Goal: Task Accomplishment & Management: Manage account settings

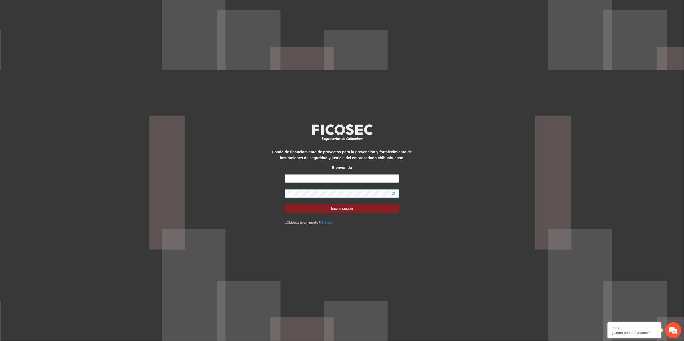
type input "**********"
click at [250, 190] on div "**********" at bounding box center [342, 170] width 684 height 341
click at [285, 205] on button "Iniciar sesión" at bounding box center [342, 209] width 114 height 9
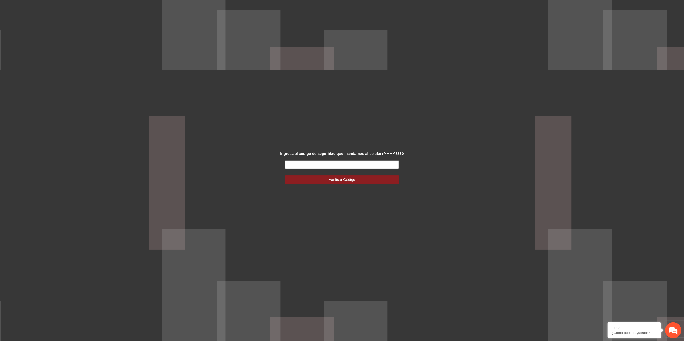
click at [320, 164] on input "text" at bounding box center [342, 165] width 114 height 9
type input "*"
type input "******"
click at [327, 181] on button "Verificar Código" at bounding box center [342, 180] width 114 height 9
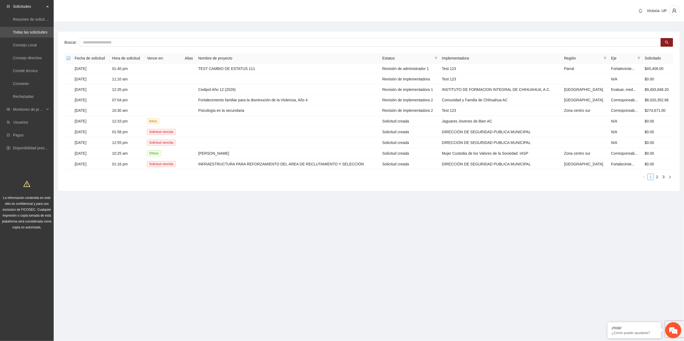
drag, startPoint x: 345, startPoint y: 201, endPoint x: 335, endPoint y: 191, distance: 13.5
drag, startPoint x: 335, startPoint y: 191, endPoint x: 421, endPoint y: 301, distance: 138.6
click at [441, 279] on section "Solicitudes Resumen de solicitudes por aprobar Todas las solicitudes Consejo Lo…" at bounding box center [342, 170] width 684 height 341
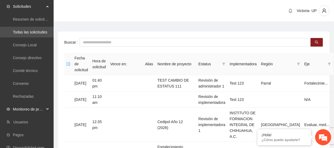
drag, startPoint x: 31, startPoint y: 110, endPoint x: 30, endPoint y: 115, distance: 5.9
click at [31, 110] on span "Monitoreo de proyectos" at bounding box center [29, 109] width 32 height 11
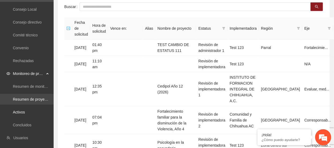
drag, startPoint x: 28, startPoint y: 111, endPoint x: 38, endPoint y: 104, distance: 12.3
click at [25, 111] on link "Activos" at bounding box center [19, 112] width 12 height 4
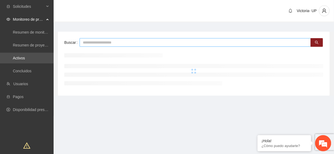
drag, startPoint x: 135, startPoint y: 43, endPoint x: 131, endPoint y: 42, distance: 4.4
click at [131, 42] on input "text" at bounding box center [196, 42] width 232 height 9
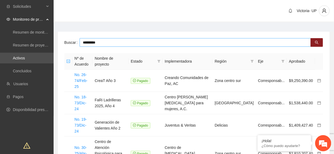
type input "*********"
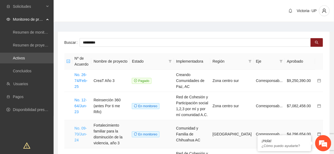
drag, startPoint x: 82, startPoint y: 134, endPoint x: 79, endPoint y: 128, distance: 6.6
click at [81, 134] on link "No. 09-70/Jun-24" at bounding box center [81, 134] width 13 height 16
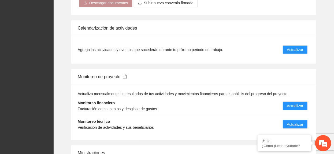
scroll to position [680, 0]
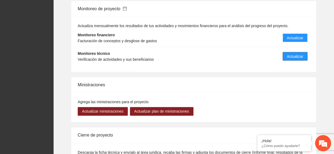
drag, startPoint x: 299, startPoint y: 51, endPoint x: 259, endPoint y: 16, distance: 52.7
click at [299, 53] on span "Actualizar" at bounding box center [295, 56] width 16 height 6
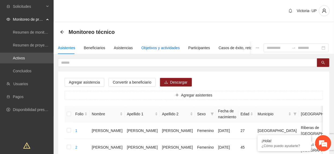
click at [166, 46] on div "Objetivos y actividades" at bounding box center [161, 48] width 38 height 6
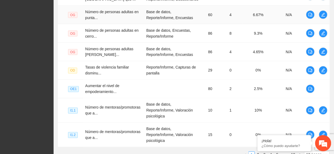
scroll to position [231, 0]
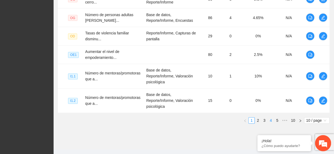
click at [271, 118] on link "4" at bounding box center [271, 121] width 6 height 6
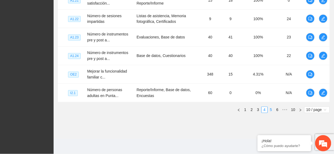
click at [272, 110] on link "5" at bounding box center [271, 110] width 6 height 6
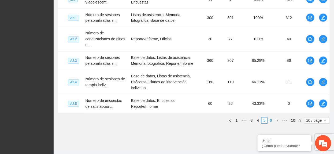
click at [270, 119] on link "6" at bounding box center [271, 121] width 6 height 6
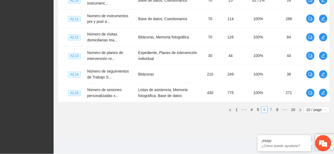
click at [272, 112] on link "7" at bounding box center [271, 110] width 6 height 6
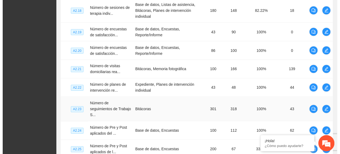
scroll to position [123, 0]
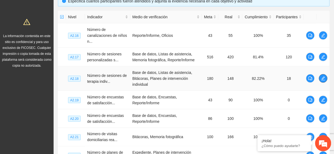
click at [324, 78] on icon "edit" at bounding box center [324, 78] width 4 height 4
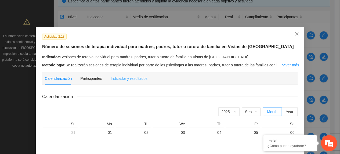
click at [131, 74] on div "Indicador y resultados" at bounding box center [129, 78] width 37 height 12
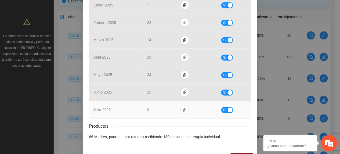
scroll to position [232, 0]
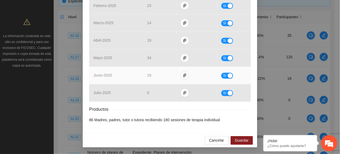
click at [223, 74] on span "Sí" at bounding box center [224, 76] width 3 height 6
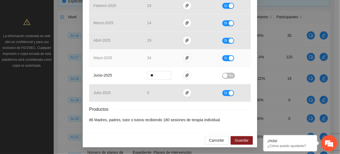
drag, startPoint x: 223, startPoint y: 60, endPoint x: 225, endPoint y: 62, distance: 3.0
click at [224, 59] on span "Sí" at bounding box center [225, 58] width 3 height 6
click at [167, 60] on icon "down" at bounding box center [168, 60] width 2 height 2
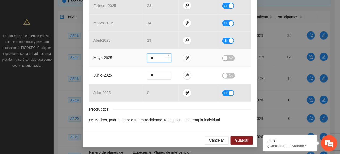
type input "**"
drag, startPoint x: 165, startPoint y: 60, endPoint x: 170, endPoint y: 73, distance: 14.4
click at [167, 60] on span "down" at bounding box center [168, 60] width 3 height 3
type input "**"
drag, startPoint x: 165, startPoint y: 79, endPoint x: 234, endPoint y: 135, distance: 88.6
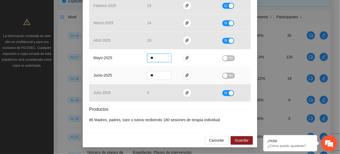
click at [165, 79] on span "Decrease Value" at bounding box center [168, 77] width 6 height 4
click at [248, 142] on button "Guardar" at bounding box center [242, 140] width 22 height 9
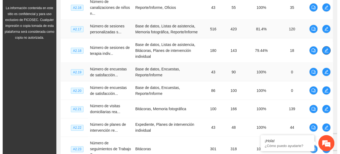
scroll to position [159, 0]
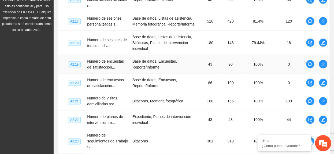
click at [323, 65] on icon "edit" at bounding box center [324, 64] width 4 height 4
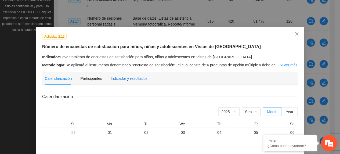
click at [131, 81] on div "Indicador y resultados" at bounding box center [129, 78] width 37 height 6
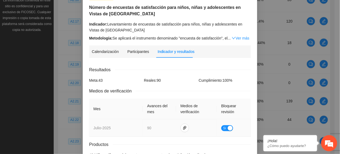
scroll to position [74, 0]
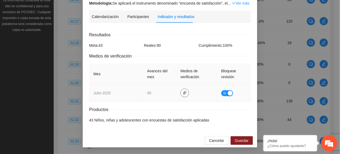
click at [181, 92] on span "paper-clip" at bounding box center [185, 93] width 8 height 4
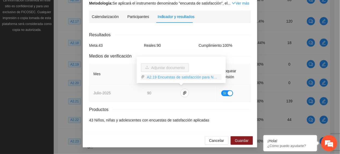
click at [163, 78] on link "A2.19 Encuestas de satisfacción para NNA.rar" at bounding box center [183, 77] width 77 height 6
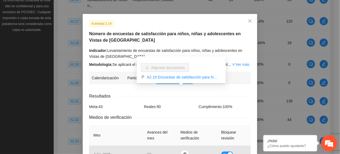
scroll to position [0, 0]
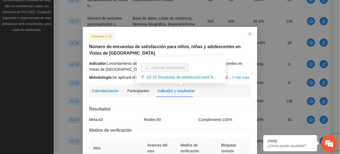
click at [102, 92] on div "Calendarización" at bounding box center [105, 91] width 27 height 6
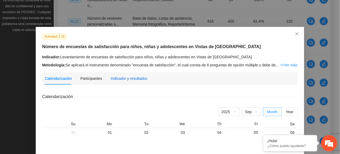
click at [133, 79] on div "Indicador y resultados" at bounding box center [129, 78] width 37 height 6
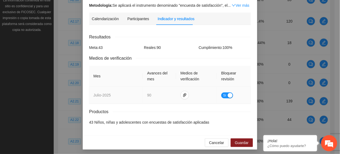
scroll to position [74, 0]
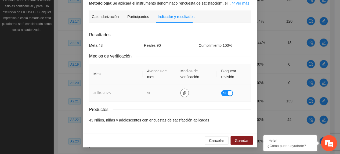
click at [184, 96] on button "button" at bounding box center [184, 93] width 9 height 9
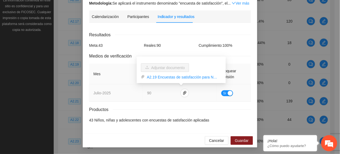
click at [223, 92] on span "Sí" at bounding box center [224, 93] width 3 height 6
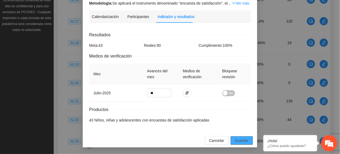
click at [242, 139] on span "Guardar" at bounding box center [242, 140] width 14 height 6
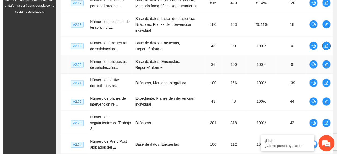
scroll to position [195, 0]
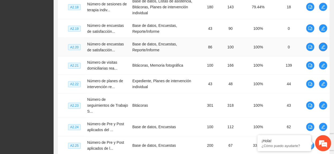
click at [325, 49] on span "edit" at bounding box center [324, 47] width 8 height 4
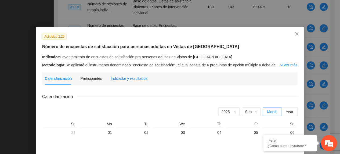
click at [139, 76] on div "Indicador y resultados" at bounding box center [129, 78] width 37 height 6
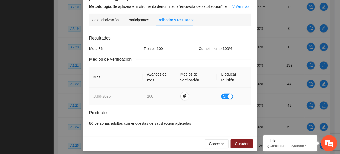
scroll to position [74, 0]
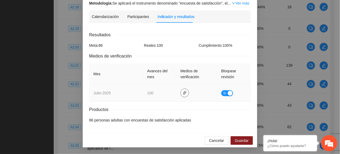
click at [183, 92] on icon "paper-clip" at bounding box center [185, 93] width 4 height 4
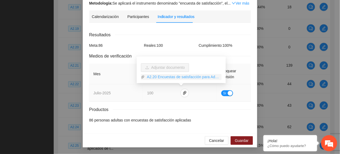
click at [165, 76] on link "A2.20 Encuestas de satisfacción para Adultos.rar" at bounding box center [183, 77] width 77 height 6
drag, startPoint x: 221, startPoint y: 92, endPoint x: 224, endPoint y: 114, distance: 22.5
click at [223, 92] on span "Sí" at bounding box center [224, 93] width 3 height 6
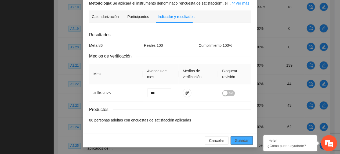
drag, startPoint x: 236, startPoint y: 138, endPoint x: 235, endPoint y: 135, distance: 3.4
click at [236, 138] on span "Guardar" at bounding box center [242, 140] width 14 height 6
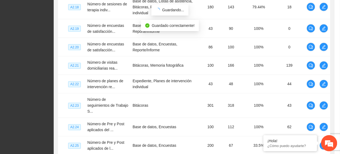
scroll to position [48, 0]
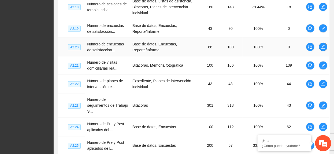
click at [324, 46] on icon "edit" at bounding box center [324, 47] width 4 height 4
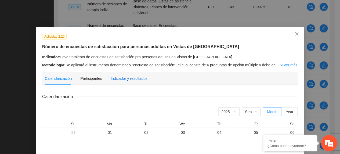
click at [115, 80] on div "Indicador y resultados" at bounding box center [129, 78] width 37 height 6
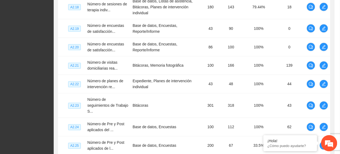
scroll to position [0, 0]
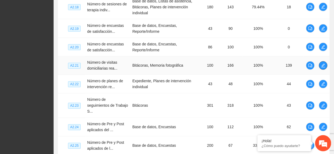
click at [323, 66] on icon "edit" at bounding box center [324, 65] width 4 height 4
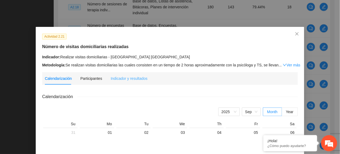
click at [127, 81] on div "Indicador y resultados" at bounding box center [129, 78] width 37 height 12
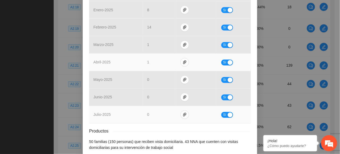
scroll to position [261, 0]
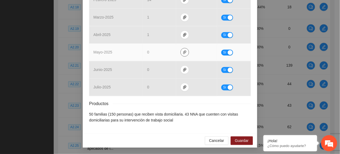
drag, startPoint x: 180, startPoint y: 50, endPoint x: 181, endPoint y: 59, distance: 8.6
click at [183, 51] on icon "paper-clip" at bounding box center [185, 52] width 4 height 4
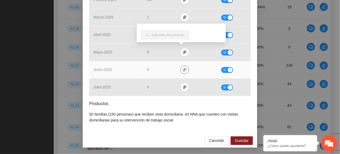
drag, startPoint x: 182, startPoint y: 67, endPoint x: 181, endPoint y: 72, distance: 4.9
click at [183, 68] on icon "paper-clip" at bounding box center [185, 69] width 4 height 4
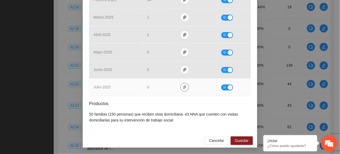
click at [180, 84] on button "button" at bounding box center [184, 87] width 9 height 9
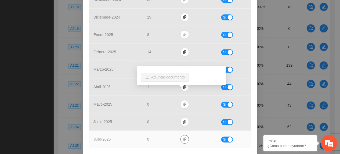
scroll to position [225, 0]
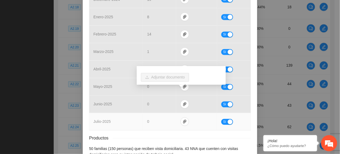
click at [115, 117] on td "julio - 2025" at bounding box center [116, 121] width 54 height 17
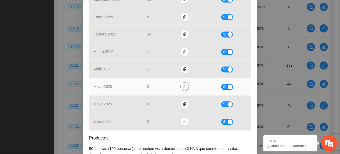
click at [183, 87] on icon "paper-clip" at bounding box center [184, 87] width 3 height 4
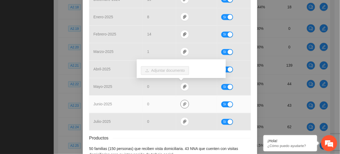
drag, startPoint x: 180, startPoint y: 106, endPoint x: 178, endPoint y: 110, distance: 3.9
click at [180, 108] on button "button" at bounding box center [184, 104] width 9 height 9
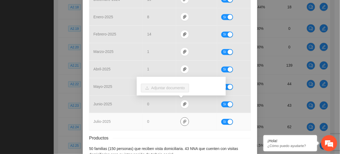
click at [181, 120] on button "button" at bounding box center [184, 121] width 9 height 9
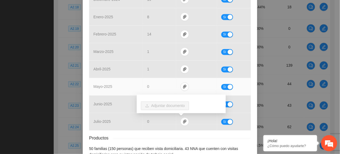
click at [223, 87] on span "Sí" at bounding box center [224, 87] width 3 height 6
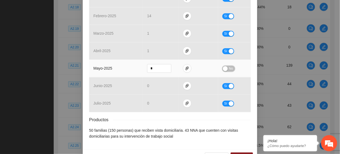
scroll to position [261, 0]
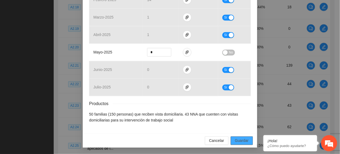
click at [243, 139] on span "Guardar" at bounding box center [242, 140] width 14 height 6
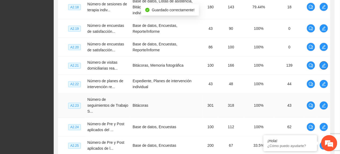
scroll to position [0, 0]
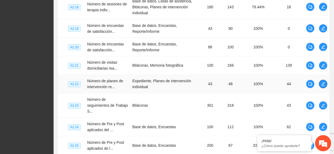
click at [325, 88] on button "button" at bounding box center [323, 84] width 9 height 9
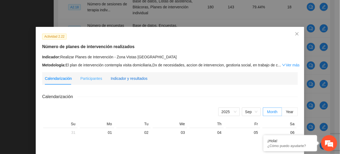
drag, startPoint x: 134, startPoint y: 76, endPoint x: 139, endPoint y: 78, distance: 5.5
click at [134, 76] on div "Indicador y resultados" at bounding box center [129, 78] width 37 height 6
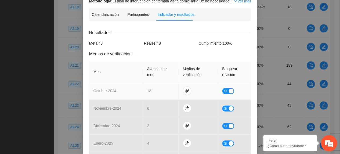
scroll to position [215, 0]
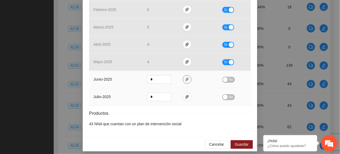
drag, startPoint x: 183, startPoint y: 79, endPoint x: 184, endPoint y: 89, distance: 10.3
click at [185, 80] on icon "paper-clip" at bounding box center [187, 79] width 4 height 4
click at [184, 101] on button "button" at bounding box center [187, 97] width 9 height 9
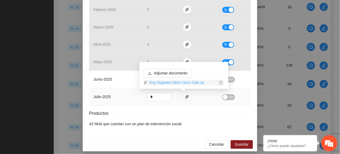
click at [177, 84] on link "Exp Digitales NNA Cerro Gde.rar" at bounding box center [182, 83] width 70 height 6
click at [125, 74] on td "junio - 2025" at bounding box center [116, 79] width 54 height 17
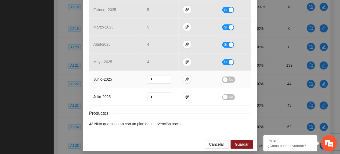
drag, startPoint x: 229, startPoint y: 78, endPoint x: 230, endPoint y: 75, distance: 4.0
click at [229, 78] on span "No" at bounding box center [231, 80] width 4 height 6
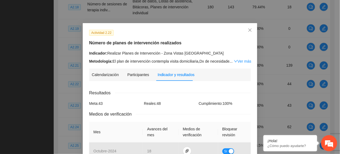
scroll to position [0, 0]
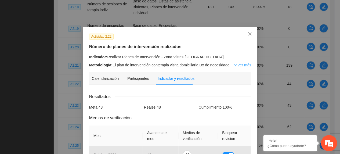
click at [240, 64] on link "Ver más" at bounding box center [242, 65] width 17 height 4
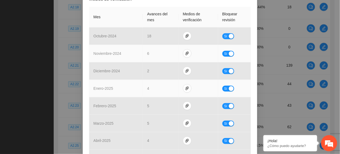
scroll to position [143, 0]
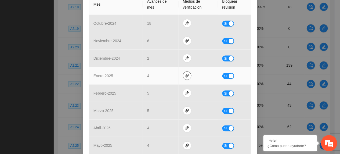
click at [185, 75] on icon "paper-clip" at bounding box center [187, 76] width 4 height 4
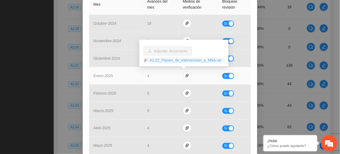
click at [163, 62] on link "A2.22_Planes_de_intervencion_a_NNA.rar" at bounding box center [185, 60] width 77 height 6
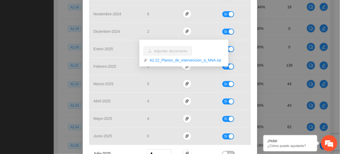
scroll to position [232, 0]
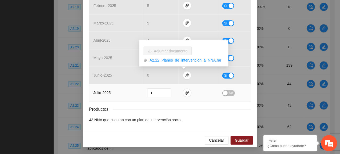
drag, startPoint x: 81, startPoint y: 86, endPoint x: 92, endPoint y: 85, distance: 11.4
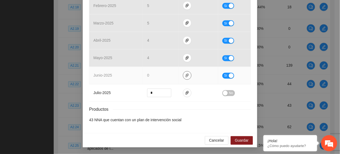
click at [185, 74] on icon "paper-clip" at bounding box center [187, 75] width 4 height 4
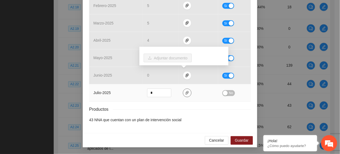
click at [183, 95] on button "button" at bounding box center [187, 93] width 9 height 9
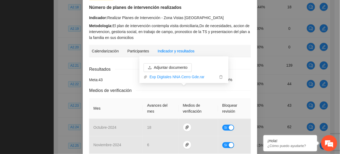
scroll to position [215, 0]
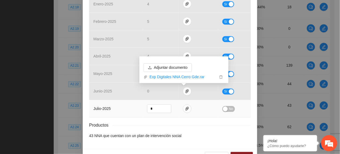
click at [229, 112] on span "No" at bounding box center [231, 109] width 4 height 6
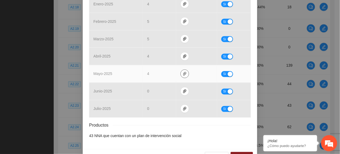
click at [181, 75] on span "paper-clip" at bounding box center [185, 74] width 8 height 4
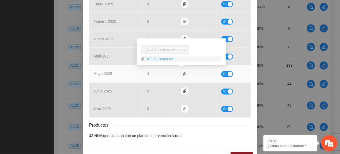
click at [161, 58] on link "A2.22_mayo.rar" at bounding box center [183, 59] width 77 height 6
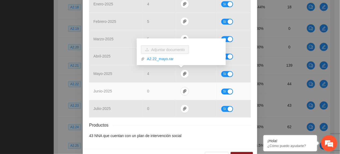
click at [156, 93] on td "0" at bounding box center [159, 91] width 33 height 17
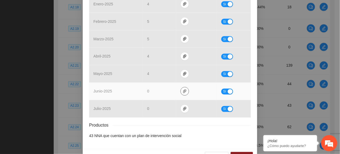
click at [183, 93] on icon "paper-clip" at bounding box center [185, 91] width 4 height 4
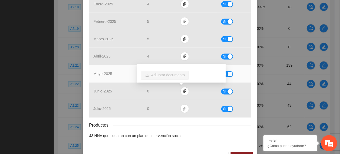
click at [114, 77] on td "mayo - 2025" at bounding box center [116, 73] width 54 height 17
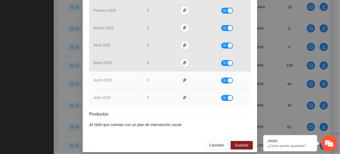
scroll to position [231, 0]
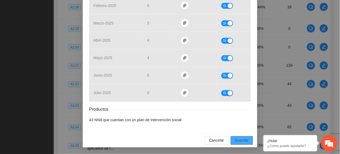
click at [237, 144] on button "Guardar" at bounding box center [242, 140] width 22 height 9
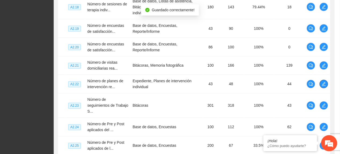
scroll to position [0, 0]
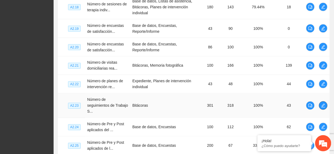
click at [322, 108] on button "button" at bounding box center [323, 105] width 9 height 9
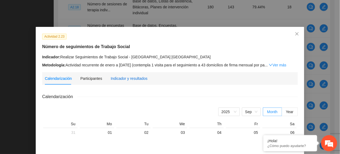
click at [115, 78] on div "Indicador y resultados" at bounding box center [129, 78] width 37 height 6
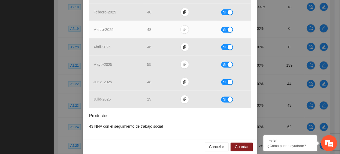
scroll to position [167, 0]
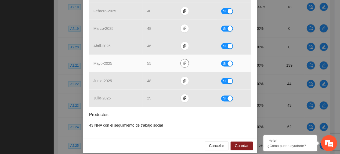
click at [181, 59] on button "button" at bounding box center [184, 63] width 9 height 9
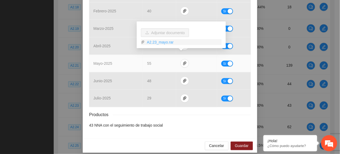
click at [158, 40] on link "A2.23_mayo.rar" at bounding box center [183, 42] width 77 height 6
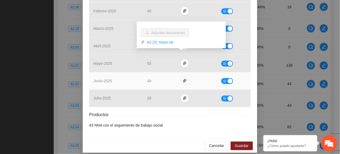
click at [155, 81] on td "48" at bounding box center [159, 80] width 33 height 17
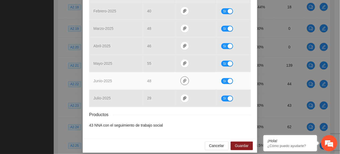
drag, startPoint x: 184, startPoint y: 75, endPoint x: 177, endPoint y: 72, distance: 7.6
click at [183, 79] on span "paper-clip" at bounding box center [185, 81] width 8 height 4
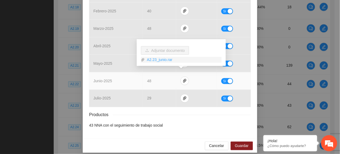
click at [164, 60] on link "A2.23_junio.rar" at bounding box center [183, 60] width 77 height 6
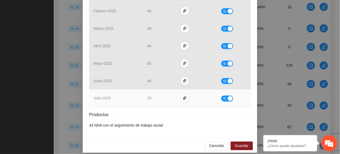
click at [161, 96] on td "29" at bounding box center [159, 98] width 33 height 17
click at [159, 93] on td "29" at bounding box center [159, 98] width 33 height 17
click at [183, 96] on icon "paper-clip" at bounding box center [185, 98] width 4 height 4
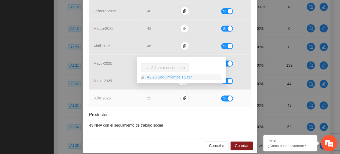
click at [176, 75] on link "A2.23 Seguimientos TS.rar" at bounding box center [183, 77] width 77 height 6
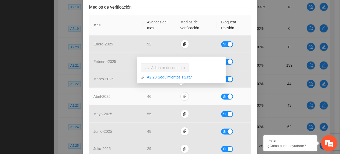
scroll to position [0, 0]
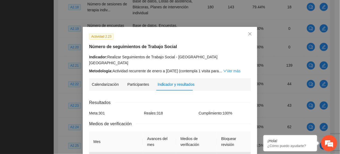
click at [195, 38] on div "Actividad 2.23" at bounding box center [170, 36] width 166 height 6
click at [227, 69] on icon "down" at bounding box center [225, 71] width 4 height 4
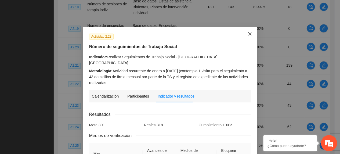
drag, startPoint x: 247, startPoint y: 32, endPoint x: 243, endPoint y: 31, distance: 4.1
click at [245, 31] on span "Close" at bounding box center [250, 34] width 14 height 14
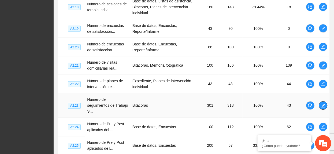
click at [320, 108] on span "edit" at bounding box center [324, 105] width 8 height 4
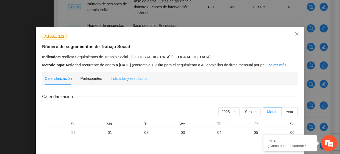
click at [130, 84] on div "Indicador y resultados" at bounding box center [129, 78] width 37 height 12
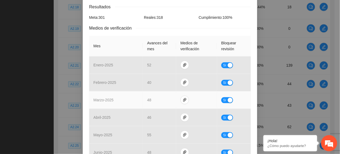
scroll to position [167, 0]
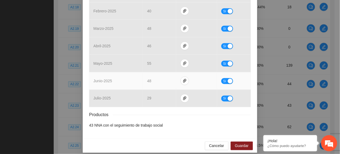
click at [223, 78] on td "Sí" at bounding box center [234, 80] width 34 height 17
click at [223, 78] on span "Sí" at bounding box center [224, 81] width 3 height 6
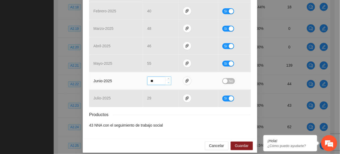
type input "**"
click at [167, 81] on span "down" at bounding box center [168, 82] width 3 height 3
click at [245, 143] on span "Guardar" at bounding box center [242, 146] width 14 height 6
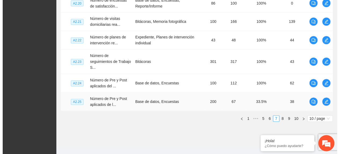
scroll to position [249, 0]
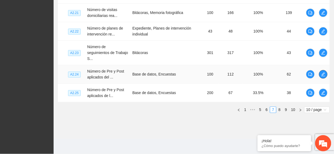
click at [326, 75] on span "edit" at bounding box center [324, 74] width 8 height 4
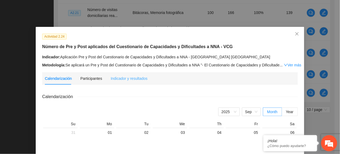
click at [130, 83] on div "Indicador y resultados" at bounding box center [129, 78] width 37 height 12
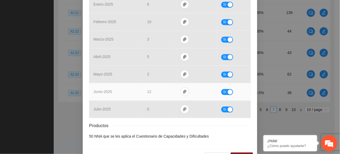
scroll to position [250, 0]
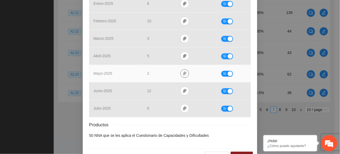
click at [183, 75] on icon "paper-clip" at bounding box center [185, 73] width 4 height 4
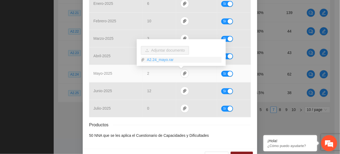
click at [151, 58] on link "A2.24_mayo.rar" at bounding box center [183, 60] width 77 height 6
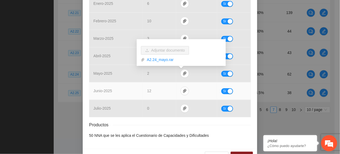
drag, startPoint x: 167, startPoint y: 92, endPoint x: 170, endPoint y: 93, distance: 3.4
click at [167, 92] on td "12" at bounding box center [159, 90] width 33 height 17
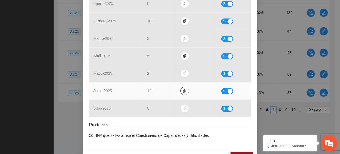
click at [183, 93] on icon "paper-clip" at bounding box center [184, 91] width 3 height 4
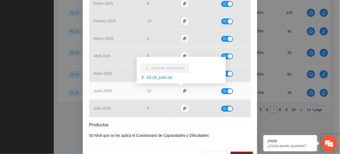
click at [163, 78] on link "A2.24_junio.rar" at bounding box center [183, 78] width 77 height 6
click at [123, 83] on tbody "agosto - 2024 0 Sí septiembre - 2024 33 Sí octubre - 2024 10 Sí noviembre - 202…" at bounding box center [170, 12] width 162 height 209
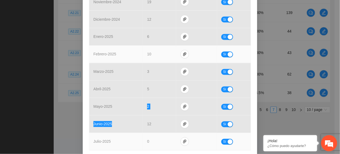
scroll to position [267, 0]
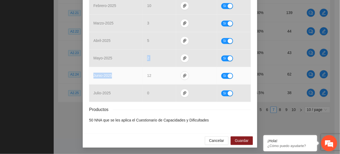
click at [223, 78] on span "Sí" at bounding box center [224, 76] width 3 height 6
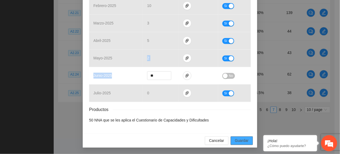
click at [235, 137] on span "Guardar" at bounding box center [242, 140] width 14 height 6
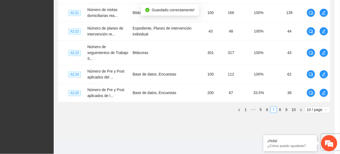
scroll to position [240, 0]
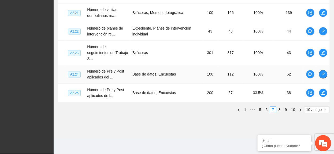
click at [322, 75] on icon "edit" at bounding box center [324, 74] width 4 height 4
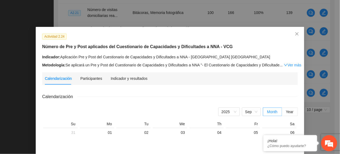
click at [141, 82] on div "Indicador y resultados" at bounding box center [129, 78] width 37 height 12
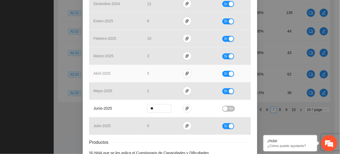
scroll to position [267, 0]
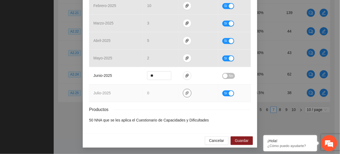
click at [185, 94] on icon "paper-clip" at bounding box center [187, 93] width 4 height 4
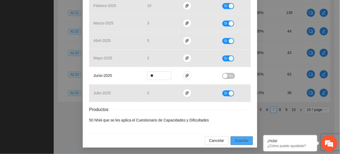
drag, startPoint x: 244, startPoint y: 137, endPoint x: 238, endPoint y: 148, distance: 12.8
click at [244, 137] on button "Guardar" at bounding box center [242, 140] width 22 height 9
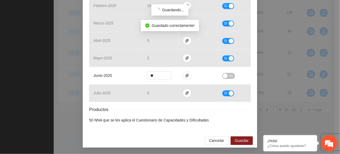
scroll to position [240, 0]
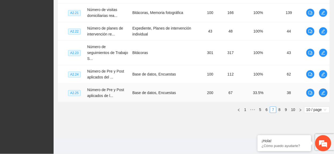
click at [326, 91] on icon "edit" at bounding box center [324, 93] width 4 height 4
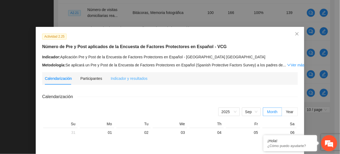
click at [128, 83] on div "Indicador y resultados" at bounding box center [129, 78] width 37 height 12
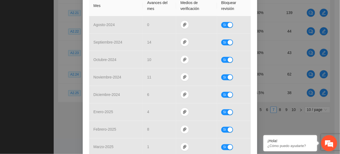
scroll to position [250, 0]
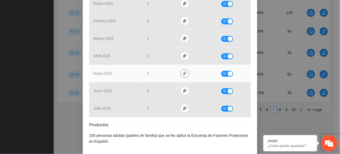
click at [184, 72] on span "paper-clip" at bounding box center [185, 73] width 8 height 4
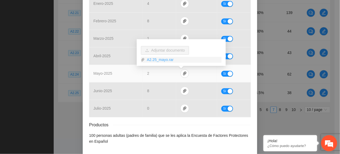
click at [162, 59] on link "A2.25_mayo.rar" at bounding box center [183, 60] width 77 height 6
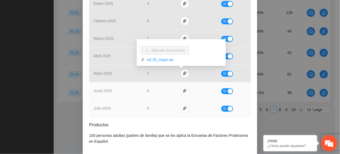
click at [108, 99] on td "junio - 2025" at bounding box center [116, 90] width 54 height 17
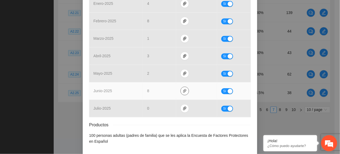
click at [183, 91] on icon "paper-clip" at bounding box center [185, 91] width 4 height 4
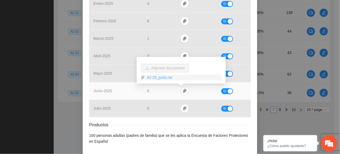
click at [151, 76] on link "A2.25_junio.rar" at bounding box center [183, 78] width 77 height 6
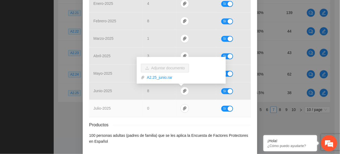
click at [163, 105] on td "0" at bounding box center [159, 108] width 33 height 17
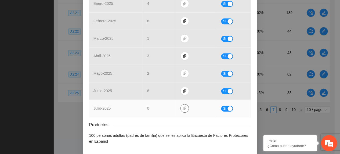
drag, startPoint x: 179, startPoint y: 108, endPoint x: 184, endPoint y: 110, distance: 5.3
click at [183, 110] on icon "paper-clip" at bounding box center [185, 108] width 4 height 4
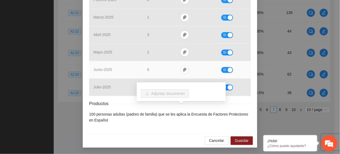
scroll to position [273, 0]
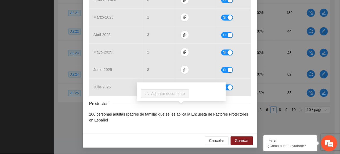
drag, startPoint x: 90, startPoint y: 115, endPoint x: 93, endPoint y: 116, distance: 2.8
click at [93, 116] on li "100 personas adultas (padres de familia) que se les aplica la Encuesta de Facto…" at bounding box center [170, 117] width 162 height 12
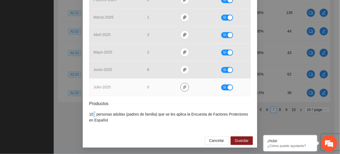
drag, startPoint x: 180, startPoint y: 87, endPoint x: 205, endPoint y: 103, distance: 29.2
click at [180, 89] on button "button" at bounding box center [184, 87] width 9 height 9
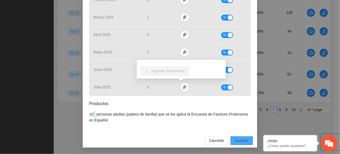
drag, startPoint x: 238, startPoint y: 142, endPoint x: 218, endPoint y: 153, distance: 21.9
click at [238, 143] on span "Guardar" at bounding box center [242, 140] width 14 height 6
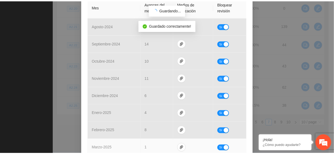
scroll to position [23, 0]
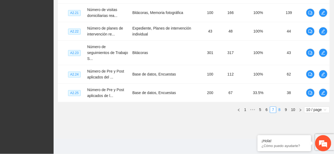
click at [280, 111] on link "8" at bounding box center [280, 110] width 6 height 6
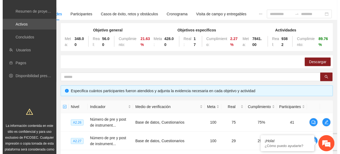
scroll to position [105, 0]
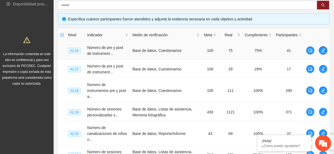
click at [324, 51] on icon "edit" at bounding box center [324, 50] width 4 height 4
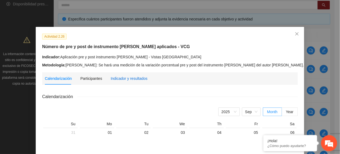
click at [123, 81] on div "Indicador y resultados" at bounding box center [129, 78] width 37 height 6
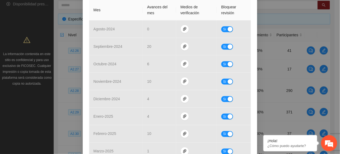
scroll to position [255, 0]
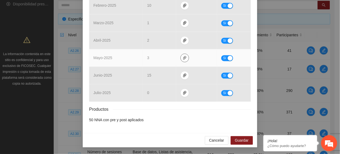
drag, startPoint x: 181, startPoint y: 56, endPoint x: 180, endPoint y: 59, distance: 3.0
click at [183, 57] on icon "paper-clip" at bounding box center [185, 58] width 4 height 4
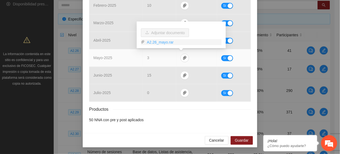
click at [151, 39] on link "A2.26_mayo.rar" at bounding box center [183, 42] width 77 height 6
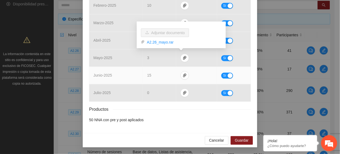
click at [168, 72] on td "15" at bounding box center [159, 75] width 33 height 17
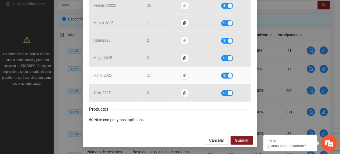
drag, startPoint x: 158, startPoint y: 74, endPoint x: 169, endPoint y: 76, distance: 10.7
click at [159, 74] on td "15" at bounding box center [159, 75] width 33 height 17
click at [183, 76] on icon "paper-clip" at bounding box center [185, 75] width 4 height 4
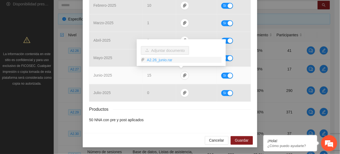
click at [162, 60] on link "A2.26_junio.rar" at bounding box center [183, 60] width 77 height 6
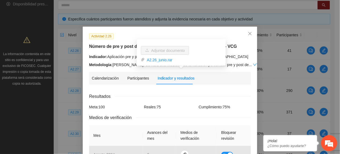
scroll to position [0, 0]
click at [235, 59] on div "Indicador: Aplicación pre y post instrumento APGAR - Vistas Cerro Grande" at bounding box center [170, 57] width 162 height 6
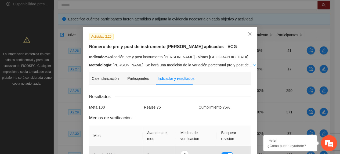
click at [253, 65] on link "Ver más" at bounding box center [261, 65] width 17 height 4
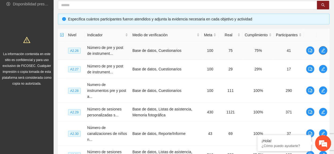
click at [325, 50] on icon "edit" at bounding box center [324, 51] width 4 height 4
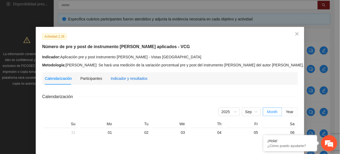
click at [136, 79] on div "Indicador y resultados" at bounding box center [129, 78] width 37 height 6
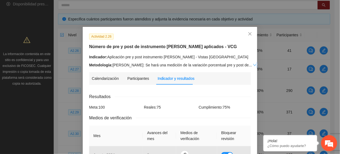
click at [253, 65] on link "Ver más" at bounding box center [261, 65] width 17 height 4
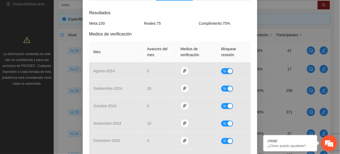
scroll to position [250, 0]
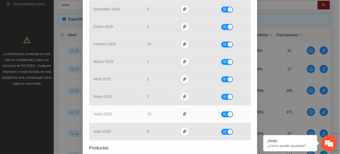
drag, startPoint x: 220, startPoint y: 114, endPoint x: 219, endPoint y: 111, distance: 3.0
click at [221, 113] on button "Sí" at bounding box center [227, 114] width 12 height 6
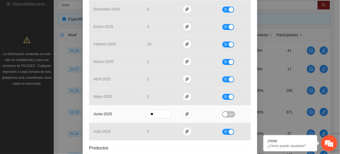
scroll to position [290, 0]
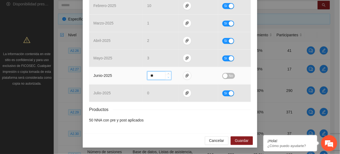
click at [167, 77] on icon "down" at bounding box center [168, 77] width 2 height 2
type input "**"
click at [167, 77] on icon "down" at bounding box center [168, 77] width 2 height 2
drag, startPoint x: 227, startPoint y: 74, endPoint x: 276, endPoint y: 154, distance: 93.9
click at [229, 74] on span "No" at bounding box center [231, 76] width 4 height 6
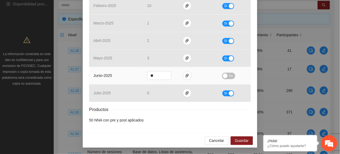
scroll to position [290, 0]
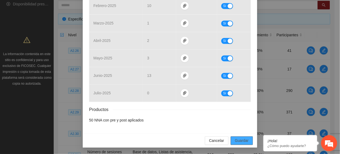
click at [240, 140] on span "Guardar" at bounding box center [242, 140] width 14 height 6
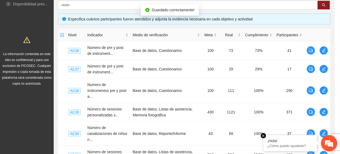
scroll to position [263, 0]
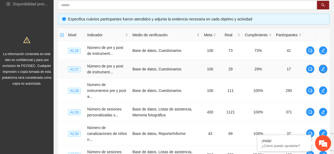
click at [324, 66] on button "button" at bounding box center [323, 69] width 9 height 9
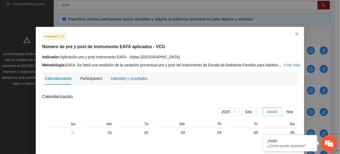
click at [120, 76] on div "Indicador y resultados" at bounding box center [129, 78] width 37 height 6
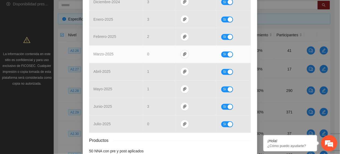
scroll to position [255, 0]
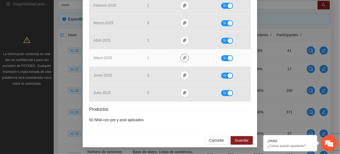
click at [183, 59] on icon "paper-clip" at bounding box center [185, 58] width 4 height 4
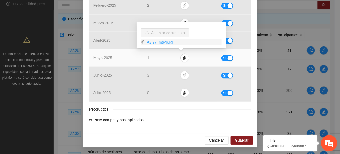
click at [152, 41] on link "A2.27_mayo.rar" at bounding box center [183, 42] width 77 height 6
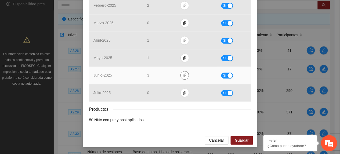
click at [184, 74] on span "paper-clip" at bounding box center [185, 75] width 8 height 4
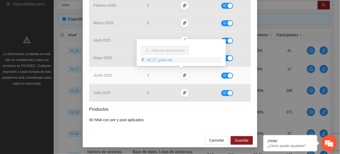
click at [154, 59] on link "A2.27_junio.rar" at bounding box center [183, 60] width 77 height 6
drag, startPoint x: 237, startPoint y: 139, endPoint x: 237, endPoint y: 77, distance: 62.0
click at [236, 138] on span "Guardar" at bounding box center [242, 140] width 14 height 6
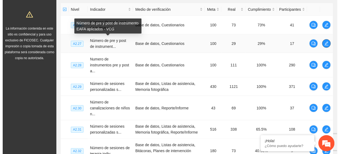
scroll to position [141, 0]
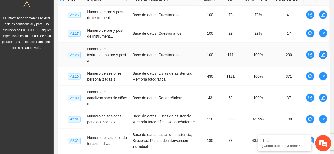
click at [328, 55] on button "button" at bounding box center [323, 54] width 9 height 9
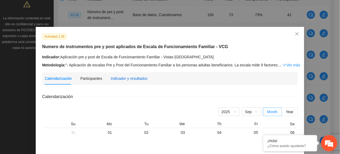
click at [116, 78] on div "Indicador y resultados" at bounding box center [129, 78] width 37 height 6
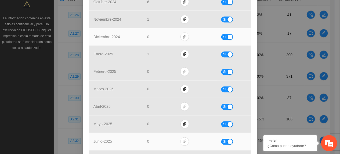
scroll to position [261, 0]
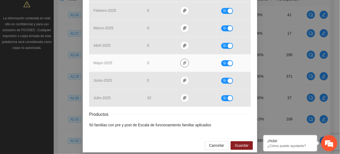
drag, startPoint x: 184, startPoint y: 57, endPoint x: 182, endPoint y: 62, distance: 4.6
click at [183, 61] on span "paper-clip" at bounding box center [185, 63] width 8 height 4
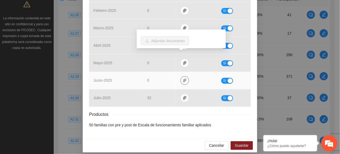
click at [183, 78] on icon "paper-clip" at bounding box center [185, 80] width 4 height 4
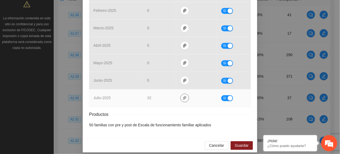
drag, startPoint x: 182, startPoint y: 92, endPoint x: 177, endPoint y: 86, distance: 7.5
click at [183, 96] on icon "paper-clip" at bounding box center [185, 98] width 4 height 4
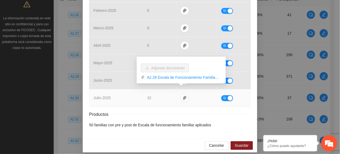
drag, startPoint x: 166, startPoint y: 77, endPoint x: 161, endPoint y: 81, distance: 7.3
click at [166, 77] on link "A2.28 Escala de Funcionamiento Familiar.rar" at bounding box center [183, 77] width 77 height 6
click at [90, 96] on td "julio - 2025" at bounding box center [116, 97] width 54 height 17
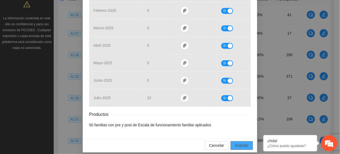
drag, startPoint x: 241, startPoint y: 140, endPoint x: 243, endPoint y: 129, distance: 10.6
click at [241, 142] on span "Guardar" at bounding box center [242, 145] width 14 height 6
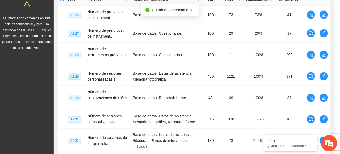
scroll to position [234, 0]
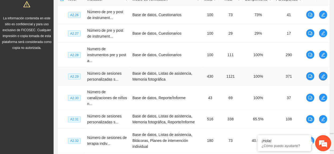
click at [324, 76] on icon "edit" at bounding box center [324, 76] width 4 height 4
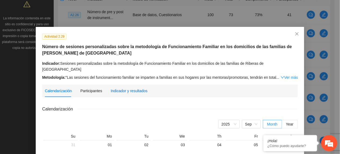
click at [124, 88] on div "Indicador y resultados" at bounding box center [129, 91] width 37 height 6
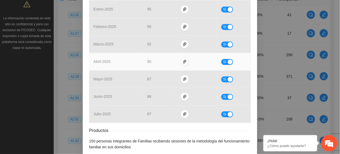
scroll to position [273, 0]
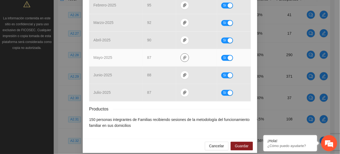
click at [183, 56] on icon "paper-clip" at bounding box center [184, 58] width 3 height 4
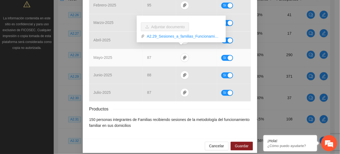
drag, startPoint x: 156, startPoint y: 35, endPoint x: 162, endPoint y: 43, distance: 10.4
click at [156, 35] on link "A2.29_Sesiones_a_familias_Funcionamiento_F.rar" at bounding box center [183, 36] width 77 height 6
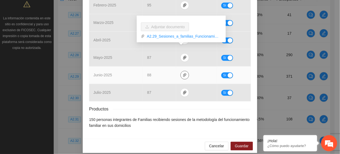
click at [184, 73] on span "paper-clip" at bounding box center [185, 75] width 8 height 4
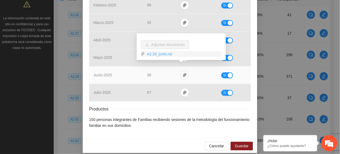
click at [164, 53] on link "A2.29_junio.rar" at bounding box center [183, 54] width 77 height 6
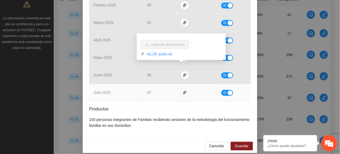
drag, startPoint x: 154, startPoint y: 84, endPoint x: 163, endPoint y: 86, distance: 9.6
click at [154, 85] on td "87" at bounding box center [159, 92] width 33 height 17
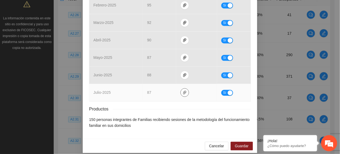
drag, startPoint x: 182, startPoint y: 86, endPoint x: 178, endPoint y: 83, distance: 5.5
click at [183, 90] on icon "paper-clip" at bounding box center [185, 92] width 4 height 4
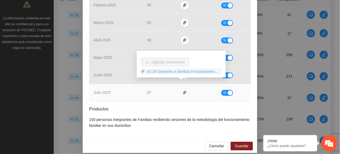
click at [163, 72] on link "A2.29 Sesiones a familias Funcionamiento F.rar" at bounding box center [183, 71] width 77 height 6
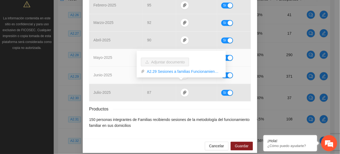
drag, startPoint x: 123, startPoint y: 70, endPoint x: 186, endPoint y: 48, distance: 67.1
click at [129, 68] on td "junio - 2025" at bounding box center [116, 74] width 54 height 17
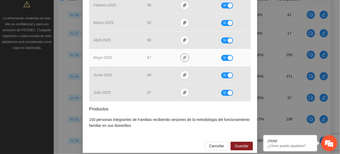
click at [183, 53] on button "button" at bounding box center [184, 57] width 9 height 9
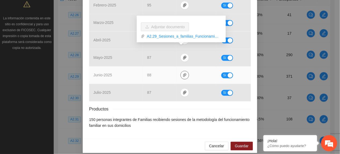
click at [183, 73] on icon "paper-clip" at bounding box center [185, 75] width 4 height 4
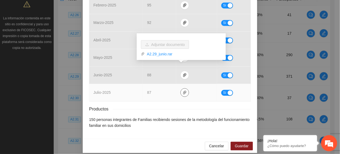
click at [183, 90] on icon "paper-clip" at bounding box center [185, 92] width 4 height 4
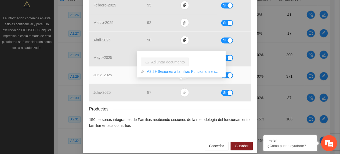
drag, startPoint x: 121, startPoint y: 63, endPoint x: 143, endPoint y: 62, distance: 22.0
click at [121, 66] on td "junio - 2025" at bounding box center [116, 74] width 54 height 17
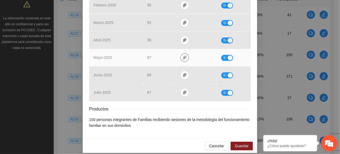
click at [183, 55] on span "paper-clip" at bounding box center [185, 57] width 8 height 4
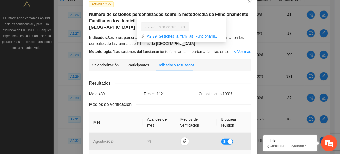
scroll to position [0, 0]
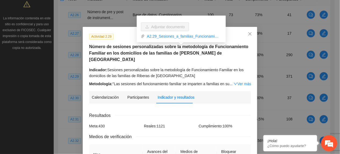
drag, startPoint x: 237, startPoint y: 75, endPoint x: 234, endPoint y: 79, distance: 4.7
click at [236, 82] on link "Ver más" at bounding box center [242, 84] width 17 height 4
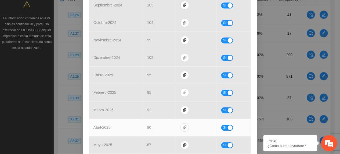
scroll to position [344, 0]
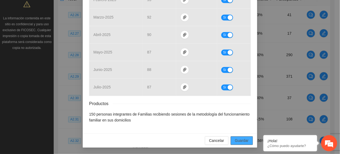
drag, startPoint x: 242, startPoint y: 140, endPoint x: 242, endPoint y: 151, distance: 11.3
click at [242, 140] on span "Guardar" at bounding box center [242, 140] width 14 height 6
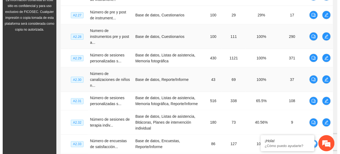
scroll to position [177, 0]
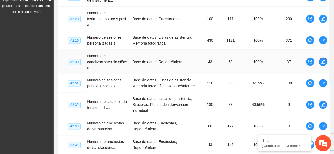
click at [324, 60] on button "button" at bounding box center [323, 61] width 9 height 9
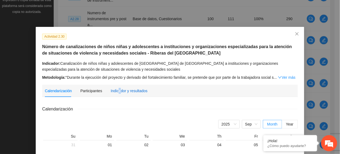
click at [116, 91] on div "Indicador y resultados" at bounding box center [129, 91] width 37 height 6
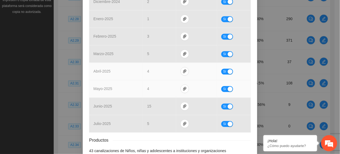
scroll to position [250, 0]
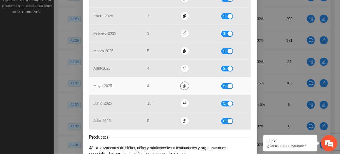
click at [183, 84] on icon "paper-clip" at bounding box center [185, 86] width 4 height 4
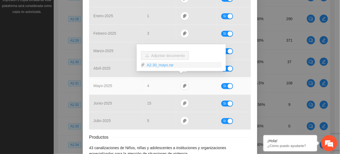
drag, startPoint x: 150, startPoint y: 65, endPoint x: 152, endPoint y: 67, distance: 3.1
click at [151, 65] on link "A2.30_mayo.rar" at bounding box center [183, 65] width 77 height 6
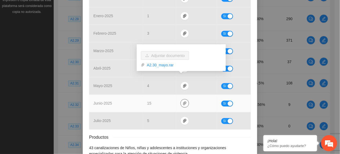
click at [183, 101] on icon "paper-clip" at bounding box center [184, 103] width 3 height 4
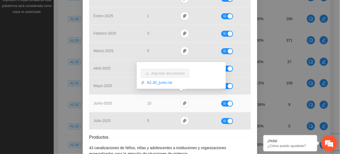
drag, startPoint x: 162, startPoint y: 82, endPoint x: 165, endPoint y: 90, distance: 8.2
click at [162, 83] on link "A2.30_junio.rar" at bounding box center [183, 83] width 77 height 6
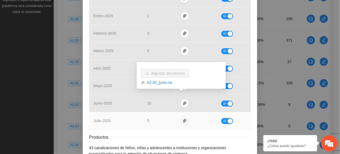
drag, startPoint x: 163, startPoint y: 115, endPoint x: 170, endPoint y: 115, distance: 7.0
click at [166, 115] on td "5" at bounding box center [159, 120] width 33 height 17
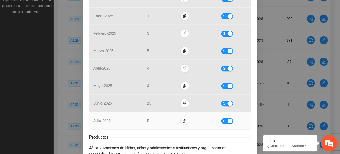
drag, startPoint x: 162, startPoint y: 114, endPoint x: 170, endPoint y: 116, distance: 8.9
click at [163, 115] on td "5" at bounding box center [159, 120] width 33 height 17
click at [184, 119] on span "paper-clip" at bounding box center [185, 121] width 8 height 4
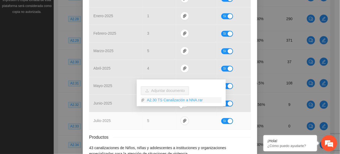
click at [161, 99] on link "A2.30 TS Canalización a NNA.rar" at bounding box center [183, 100] width 77 height 6
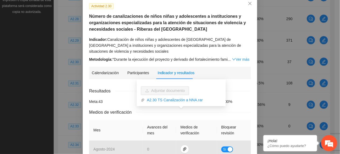
scroll to position [0, 0]
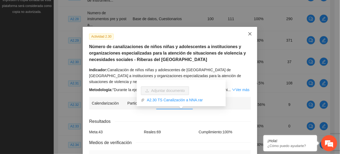
click at [246, 31] on span "Close" at bounding box center [250, 34] width 14 height 14
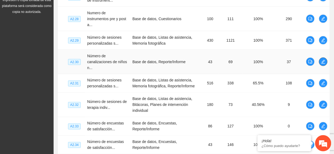
click at [323, 61] on icon "edit" at bounding box center [324, 62] width 4 height 4
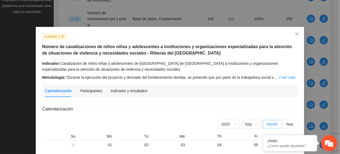
drag, startPoint x: 134, startPoint y: 87, endPoint x: 149, endPoint y: 93, distance: 16.7
click at [134, 87] on div "Indicador y resultados" at bounding box center [129, 91] width 37 height 12
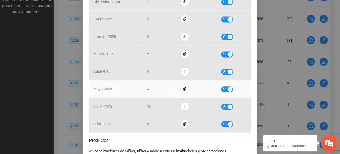
scroll to position [279, 0]
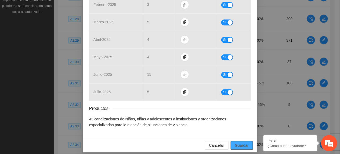
drag, startPoint x: 242, startPoint y: 137, endPoint x: 238, endPoint y: 137, distance: 3.2
click at [240, 142] on span "Guardar" at bounding box center [242, 145] width 14 height 6
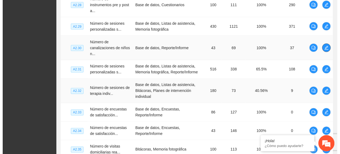
scroll to position [213, 0]
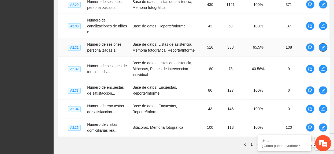
click at [321, 49] on span "edit" at bounding box center [324, 47] width 8 height 4
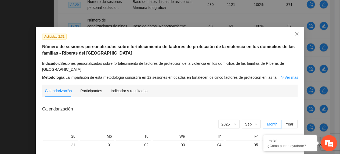
click at [113, 87] on div "Indicador y resultados" at bounding box center [129, 91] width 37 height 12
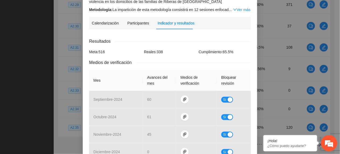
scroll to position [215, 0]
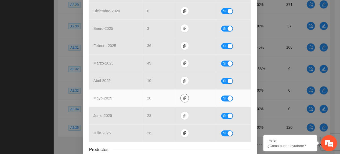
click at [181, 98] on span "paper-clip" at bounding box center [185, 98] width 8 height 4
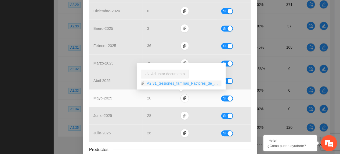
click at [167, 84] on link "A2.31_Sesiones_familias_Factores_de_proteccion.rar" at bounding box center [183, 84] width 77 height 6
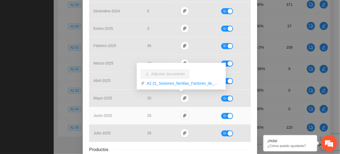
drag, startPoint x: 154, startPoint y: 116, endPoint x: 161, endPoint y: 119, distance: 7.6
click at [156, 119] on td "28" at bounding box center [159, 115] width 33 height 17
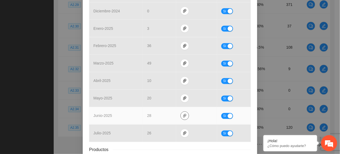
click at [183, 113] on button "button" at bounding box center [184, 115] width 9 height 9
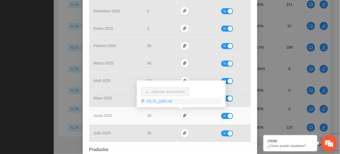
click at [170, 101] on link "A2.31_junio.rar" at bounding box center [183, 101] width 77 height 6
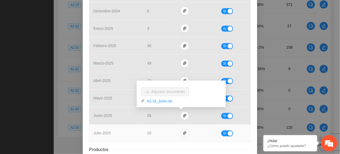
click at [166, 134] on td "26" at bounding box center [159, 133] width 33 height 17
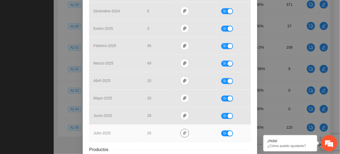
click at [183, 134] on icon "paper-clip" at bounding box center [185, 133] width 4 height 4
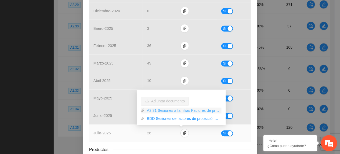
click at [159, 111] on link "A2.31 Sesiones a familias Factores de proteccion.rar" at bounding box center [183, 111] width 77 height 6
click at [160, 119] on link "BDD Sesiones de factores de protección jul-RS.xlsx" at bounding box center [183, 119] width 77 height 6
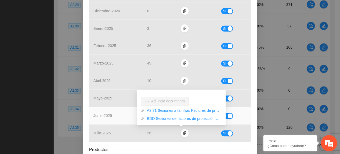
click at [107, 113] on td "junio - 2025" at bounding box center [116, 115] width 54 height 17
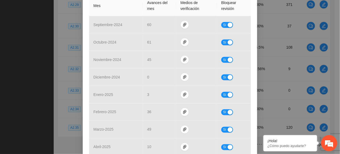
scroll to position [262, 0]
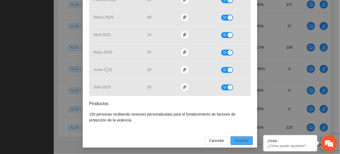
click at [231, 140] on button "Guardar" at bounding box center [242, 140] width 22 height 9
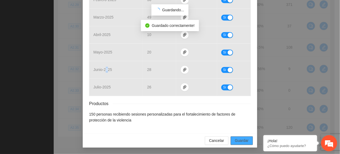
scroll to position [235, 0]
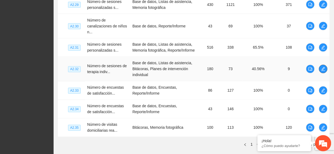
click at [323, 71] on icon "edit" at bounding box center [324, 69] width 4 height 4
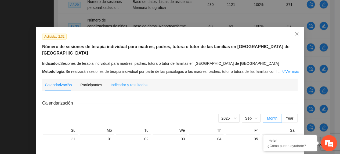
click at [131, 81] on div "Indicador y resultados" at bounding box center [129, 85] width 37 height 12
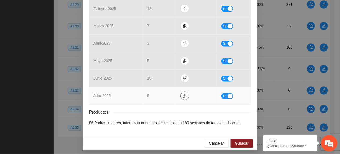
scroll to position [232, 0]
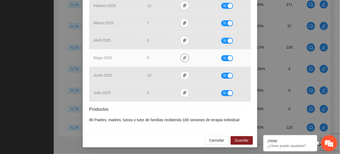
click at [183, 59] on icon "paper-clip" at bounding box center [185, 58] width 4 height 4
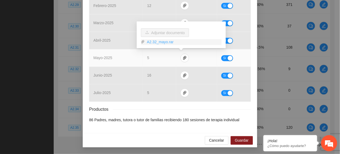
click at [160, 44] on link "A2.32_mayo.rar" at bounding box center [183, 42] width 77 height 6
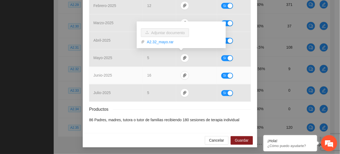
drag, startPoint x: 167, startPoint y: 76, endPoint x: 170, endPoint y: 77, distance: 3.6
click at [170, 77] on td "16" at bounding box center [159, 75] width 33 height 17
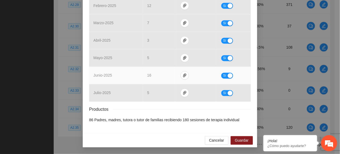
drag, startPoint x: 156, startPoint y: 75, endPoint x: 169, endPoint y: 76, distance: 12.9
click at [157, 76] on td "16" at bounding box center [159, 75] width 33 height 17
click at [183, 77] on button "button" at bounding box center [184, 75] width 9 height 9
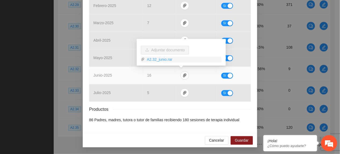
click at [164, 61] on link "A2.32_junio.rar" at bounding box center [183, 60] width 77 height 6
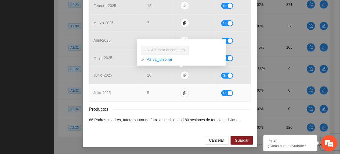
click at [170, 96] on td "5" at bounding box center [159, 92] width 33 height 17
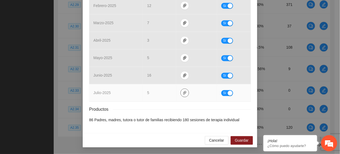
click at [183, 94] on icon "paper-clip" at bounding box center [185, 93] width 4 height 4
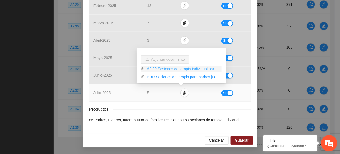
click at [156, 67] on link "A2.32 Sesiones de terapia individual para padres.rar" at bounding box center [183, 69] width 77 height 6
click at [159, 77] on link "BDD Sesiones de terapia para padres jul-RS.xlsx" at bounding box center [183, 77] width 77 height 6
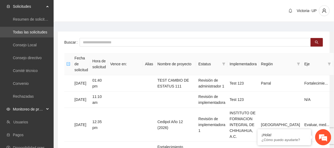
drag, startPoint x: 37, startPoint y: 105, endPoint x: 36, endPoint y: 109, distance: 4.1
click at [37, 105] on span "Monitoreo de proyectos" at bounding box center [29, 109] width 32 height 11
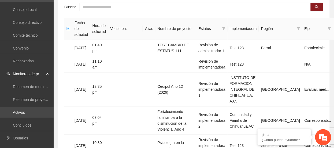
scroll to position [36, 0]
click at [25, 110] on link "Activos" at bounding box center [19, 112] width 12 height 4
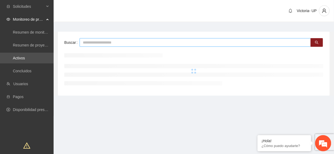
click at [114, 39] on input "text" at bounding box center [196, 42] width 232 height 9
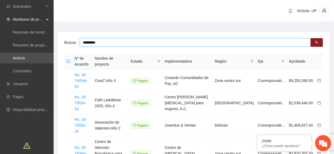
type input "*********"
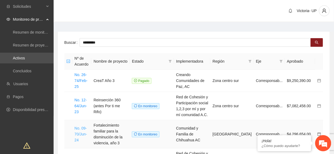
click at [86, 134] on link "No. 09-70/Jun-24" at bounding box center [81, 134] width 13 height 16
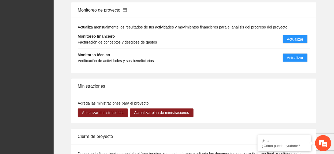
scroll to position [680, 0]
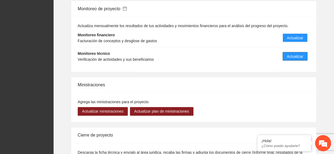
click at [291, 53] on span "Actualizar" at bounding box center [295, 56] width 16 height 6
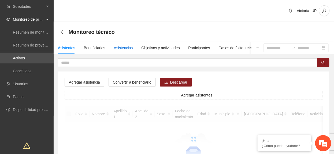
click at [128, 46] on div "Asistencias" at bounding box center [123, 48] width 19 height 6
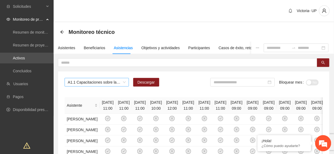
click at [105, 84] on span "A1.1 Capacitaciones sobre la metodología de funcionamiento familiar a promotora…" at bounding box center [97, 82] width 58 height 8
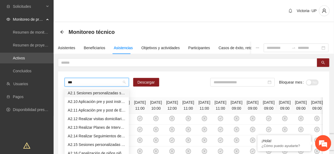
type input "****"
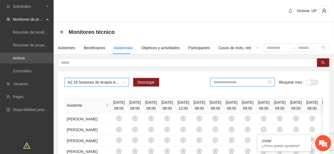
click at [242, 84] on input at bounding box center [240, 82] width 53 height 6
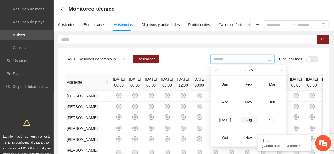
scroll to position [36, 0]
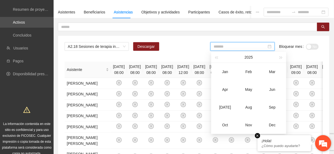
type input "*******"
drag, startPoint x: 273, startPoint y: 91, endPoint x: 308, endPoint y: 53, distance: 51.9
click at [273, 91] on div "Jun" at bounding box center [273, 89] width 16 height 6
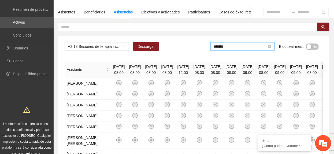
drag, startPoint x: 314, startPoint y: 45, endPoint x: 264, endPoint y: 44, distance: 49.7
click at [314, 45] on span "No" at bounding box center [315, 47] width 4 height 6
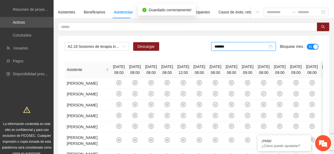
drag, startPoint x: 247, startPoint y: 48, endPoint x: 248, endPoint y: 52, distance: 3.6
click at [247, 50] on div "*******" at bounding box center [244, 46] width 64 height 9
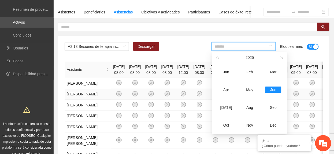
click at [228, 111] on td "Jul" at bounding box center [227, 108] width 24 height 18
type input "*******"
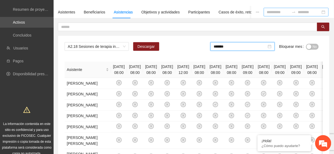
click at [267, 12] on input at bounding box center [278, 12] width 23 height 6
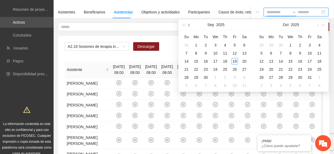
click at [191, 24] on button "button" at bounding box center [190, 24] width 6 height 11
type input "**********"
click at [206, 42] on div "1" at bounding box center [206, 45] width 6 height 6
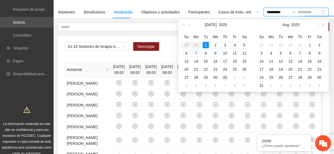
type input "**********"
click at [224, 75] on div "31" at bounding box center [225, 77] width 6 height 6
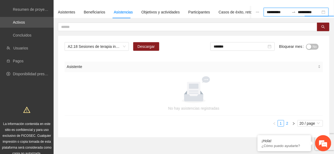
click at [287, 123] on link "2" at bounding box center [288, 123] width 6 height 6
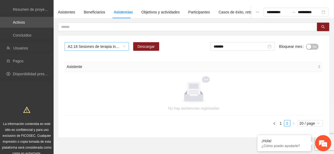
click at [97, 45] on span "A2.18 Sesiones de terapia individual para madres, padres, tutor o tutora de fam…" at bounding box center [97, 46] width 58 height 8
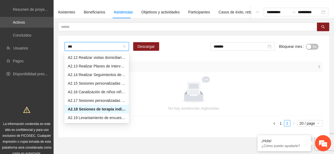
scroll to position [26, 0]
type input "****"
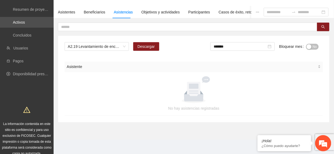
drag, startPoint x: 242, startPoint y: 48, endPoint x: 245, endPoint y: 51, distance: 4.7
click at [242, 49] on input "*******" at bounding box center [240, 46] width 53 height 6
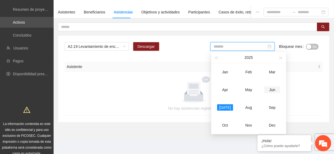
drag, startPoint x: 269, startPoint y: 93, endPoint x: 272, endPoint y: 87, distance: 6.1
click at [269, 92] on div "Jun" at bounding box center [273, 89] width 16 height 6
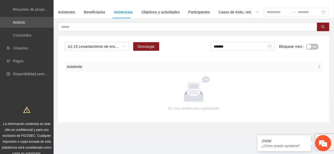
click at [313, 45] on span "No" at bounding box center [315, 47] width 4 height 6
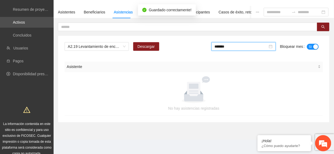
drag, startPoint x: 245, startPoint y: 46, endPoint x: 251, endPoint y: 65, distance: 19.8
click at [245, 48] on input "*******" at bounding box center [241, 46] width 53 height 6
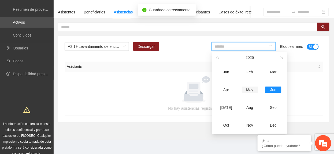
click at [256, 89] on div "May" at bounding box center [250, 89] width 16 height 6
type input "*******"
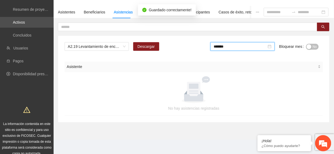
click at [311, 44] on div "button" at bounding box center [309, 46] width 5 height 5
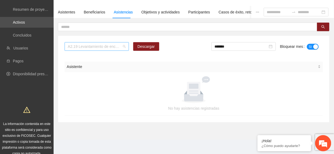
click at [105, 46] on span "A2.19 Levantamiento de encuestas de satisfacción para niños, niñas y adolescent…" at bounding box center [97, 46] width 58 height 8
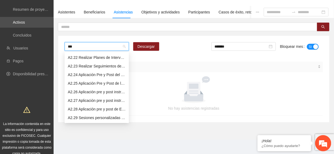
type input "****"
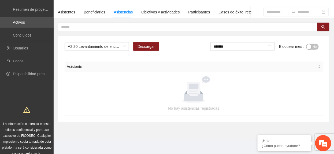
click at [313, 46] on span "No" at bounding box center [315, 47] width 4 height 6
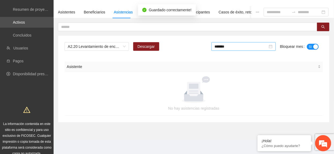
click at [244, 49] on input "*******" at bounding box center [241, 46] width 53 height 6
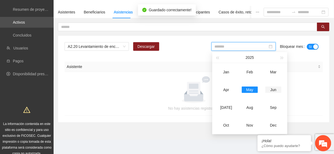
click at [275, 86] on div "Jun" at bounding box center [274, 89] width 16 height 6
type input "*******"
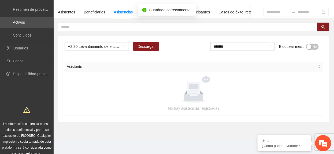
click at [318, 46] on button "No" at bounding box center [313, 47] width 13 height 6
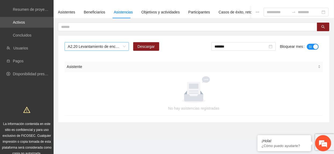
drag, startPoint x: 82, startPoint y: 48, endPoint x: 79, endPoint y: 48, distance: 3.2
click at [80, 48] on span "A2.20 Levantamiento de encuestas de satisfacción pra personas adultas en Vistas…" at bounding box center [97, 46] width 58 height 8
type input "****"
click at [269, 12] on input at bounding box center [278, 12] width 23 height 6
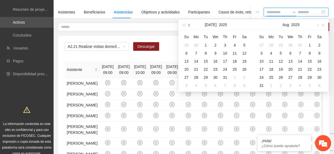
click at [190, 25] on span "button" at bounding box center [190, 25] width 3 height 3
click at [187, 24] on button "button" at bounding box center [190, 24] width 6 height 11
type input "**********"
click at [226, 46] on div "1" at bounding box center [225, 45] width 6 height 6
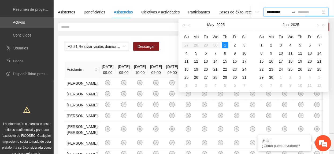
type input "**********"
click at [319, 23] on button "button" at bounding box center [318, 24] width 6 height 11
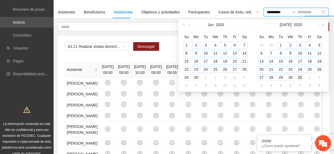
type input "**********"
click at [301, 76] on div "31" at bounding box center [300, 77] width 6 height 6
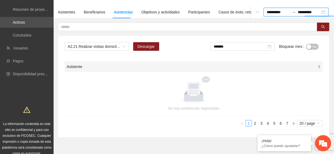
scroll to position [52, 0]
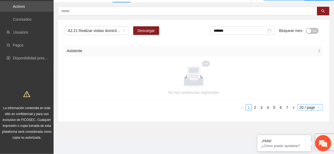
click at [308, 108] on span "20 / page" at bounding box center [310, 107] width 21 height 6
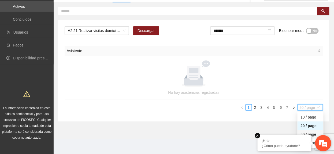
click at [260, 135] on em at bounding box center [257, 135] width 5 height 5
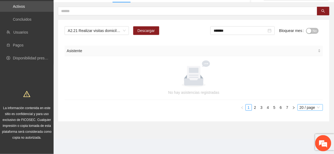
click at [308, 106] on span "20 / page" at bounding box center [310, 107] width 21 height 6
click at [302, 141] on div "100 / page" at bounding box center [311, 143] width 20 height 6
click at [286, 108] on link "2" at bounding box center [286, 107] width 6 height 6
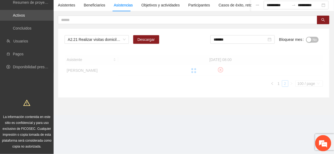
scroll to position [41, 0]
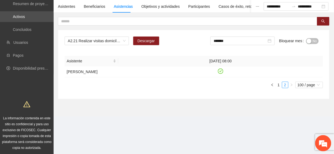
click at [312, 40] on button "No" at bounding box center [313, 41] width 13 height 6
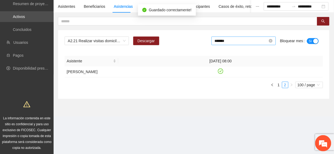
click at [238, 42] on input "*******" at bounding box center [241, 41] width 53 height 6
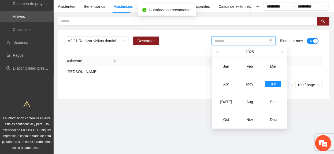
drag, startPoint x: 223, startPoint y: 104, endPoint x: 225, endPoint y: 101, distance: 3.7
click at [224, 103] on div "Jul" at bounding box center [226, 102] width 16 height 6
type input "*******"
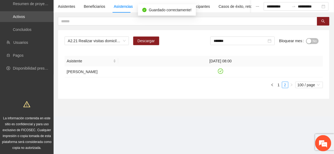
click at [311, 40] on div "button" at bounding box center [309, 41] width 5 height 5
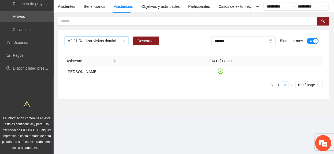
click at [79, 40] on span "A2.21 Realizar visitas domiciliarias - Zona Vistas Cerro Grande" at bounding box center [97, 41] width 58 height 8
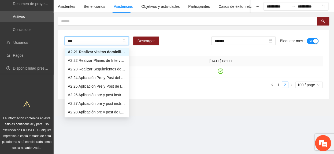
scroll to position [17, 0]
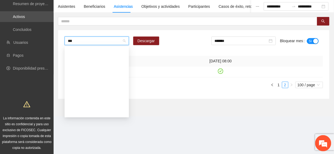
type input "****"
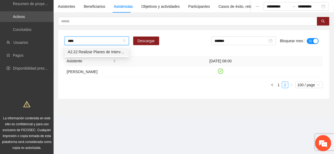
scroll to position [0, 0]
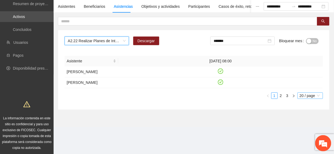
click at [300, 97] on span "20 / page" at bounding box center [310, 96] width 21 height 6
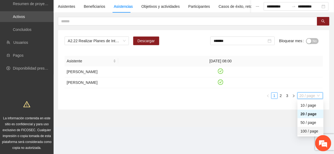
click at [307, 129] on div "100 / page" at bounding box center [311, 131] width 20 height 6
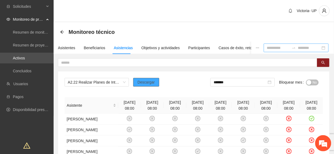
click at [149, 84] on span "Descargar" at bounding box center [146, 82] width 17 height 6
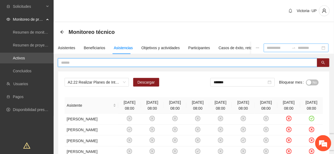
click at [130, 61] on input "text" at bounding box center [185, 63] width 249 height 6
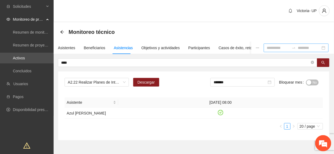
drag, startPoint x: 90, startPoint y: 63, endPoint x: -2, endPoint y: 103, distance: 99.6
click at [0, 103] on html "Solicitudes Monitoreo de proyectos Resumen de monitoreo Resumen de proyectos ap…" at bounding box center [167, 77] width 334 height 154
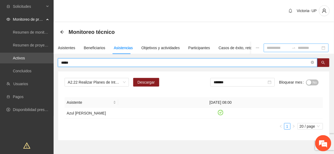
type input "*****"
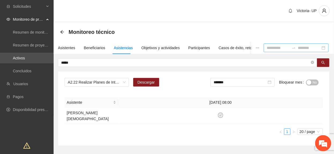
click at [314, 83] on span "No" at bounding box center [315, 82] width 4 height 6
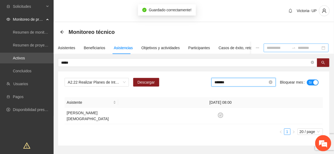
click at [243, 83] on input "*******" at bounding box center [241, 82] width 53 height 6
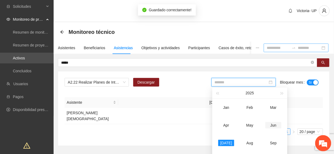
click at [272, 128] on div "Jun" at bounding box center [274, 125] width 16 height 6
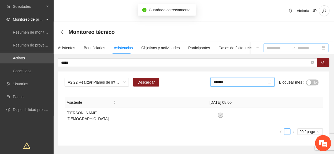
drag, startPoint x: 243, startPoint y: 84, endPoint x: 249, endPoint y: 110, distance: 26.6
click at [243, 85] on input "*******" at bounding box center [240, 82] width 53 height 6
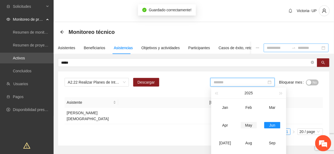
click at [250, 124] on div "May" at bounding box center [249, 125] width 16 height 6
type input "*******"
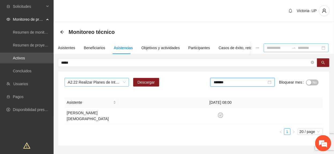
click at [97, 83] on span "A2.22 Realizar Planes de Intervención - Zona Vistas Cerro Grande" at bounding box center [97, 82] width 58 height 8
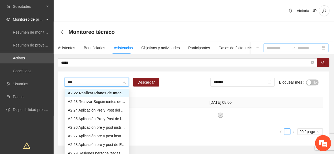
scroll to position [26, 0]
type input "****"
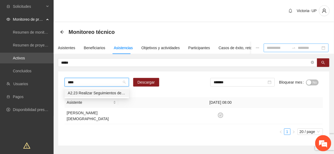
scroll to position [0, 0]
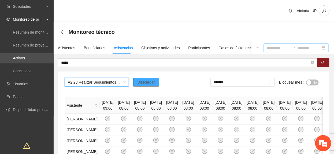
click at [139, 78] on button "Descargar" at bounding box center [146, 82] width 26 height 9
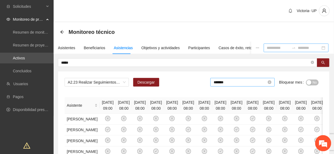
drag, startPoint x: 240, startPoint y: 83, endPoint x: 244, endPoint y: 85, distance: 3.9
click at [241, 83] on input "*******" at bounding box center [240, 82] width 53 height 6
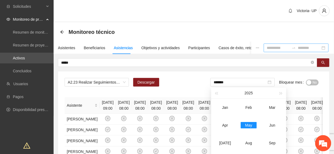
click at [311, 82] on div "button" at bounding box center [309, 82] width 5 height 5
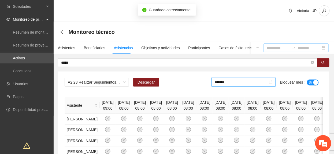
drag, startPoint x: 239, startPoint y: 83, endPoint x: 256, endPoint y: 98, distance: 23.0
click at [238, 83] on input "*******" at bounding box center [241, 82] width 53 height 6
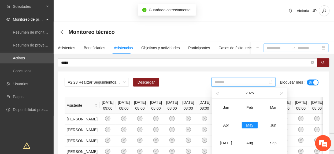
drag, startPoint x: 268, startPoint y: 124, endPoint x: 303, endPoint y: 113, distance: 36.5
click at [268, 125] on div "Jun" at bounding box center [274, 125] width 16 height 6
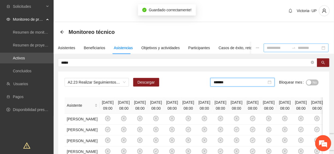
click at [315, 81] on span "No" at bounding box center [315, 82] width 4 height 6
click at [245, 82] on input "*******" at bounding box center [241, 82] width 53 height 6
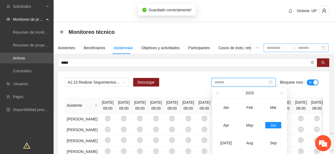
drag, startPoint x: 227, startPoint y: 141, endPoint x: 277, endPoint y: 104, distance: 61.8
click at [228, 141] on div "Jul" at bounding box center [226, 143] width 16 height 6
type input "*******"
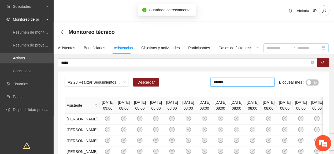
drag, startPoint x: 313, startPoint y: 83, endPoint x: 305, endPoint y: 110, distance: 28.1
click at [314, 83] on span "No" at bounding box center [315, 82] width 4 height 6
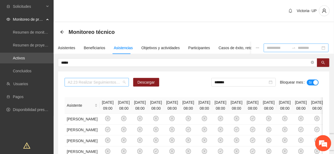
click at [107, 80] on span "A2.23 Realizar Seguimientos de Trabajo Social - Zona Vistas Cerro Grande" at bounding box center [97, 82] width 58 height 8
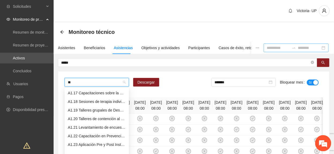
scroll to position [112, 0]
type input "*"
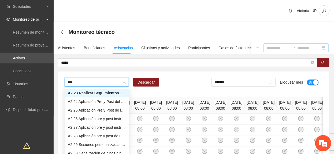
scroll to position [26, 0]
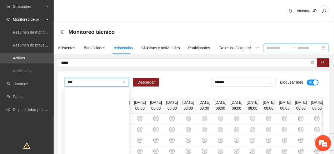
type input "****"
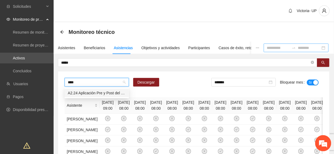
scroll to position [0, 0]
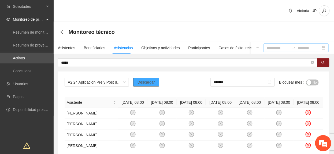
drag, startPoint x: 143, startPoint y: 85, endPoint x: 136, endPoint y: 78, distance: 9.7
click at [141, 82] on span "Descargar" at bounding box center [146, 82] width 17 height 6
drag, startPoint x: 126, startPoint y: 97, endPoint x: 134, endPoint y: 99, distance: 8.4
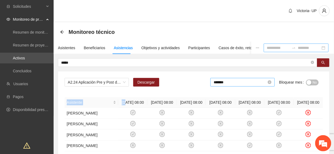
click at [235, 82] on input "*******" at bounding box center [240, 82] width 53 height 6
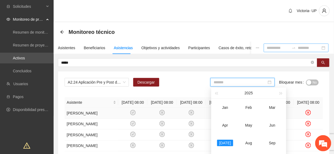
drag, startPoint x: 250, startPoint y: 122, endPoint x: 268, endPoint y: 115, distance: 19.0
click at [254, 121] on td "May" at bounding box center [249, 125] width 24 height 18
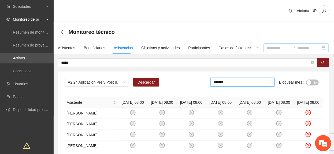
click at [312, 82] on button "No" at bounding box center [313, 82] width 13 height 6
click at [251, 83] on input "*******" at bounding box center [241, 82] width 53 height 6
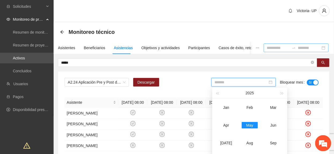
drag, startPoint x: 274, startPoint y: 122, endPoint x: 293, endPoint y: 98, distance: 30.0
click at [274, 121] on td "Jun" at bounding box center [274, 125] width 24 height 18
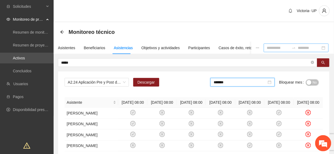
click at [311, 82] on div "button" at bounding box center [309, 82] width 5 height 5
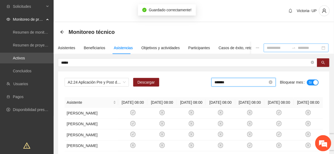
click at [234, 85] on input "*******" at bounding box center [241, 82] width 53 height 6
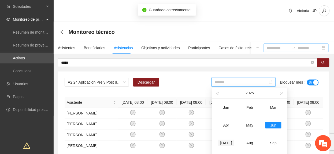
drag, startPoint x: 222, startPoint y: 142, endPoint x: 227, endPoint y: 139, distance: 5.2
click at [223, 142] on div "Jul" at bounding box center [226, 143] width 16 height 6
type input "*******"
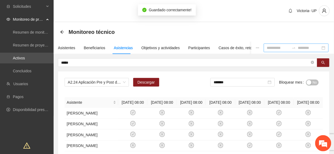
click at [312, 84] on button "No" at bounding box center [313, 82] width 13 height 6
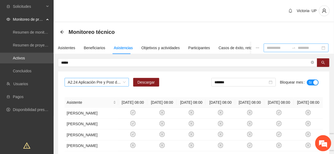
click at [104, 84] on span "A2.24 Aplicación Pre y Post del Cuestionario de Capacidades y Dificultades a NN…" at bounding box center [97, 82] width 58 height 8
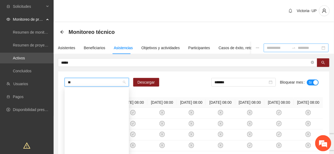
scroll to position [26, 0]
type input "****"
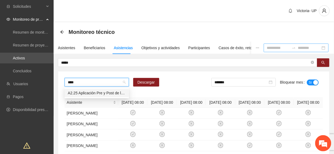
scroll to position [0, 0]
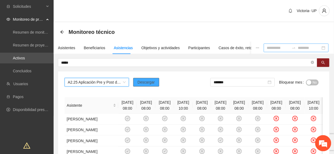
click at [151, 84] on span "Descargar" at bounding box center [146, 82] width 17 height 6
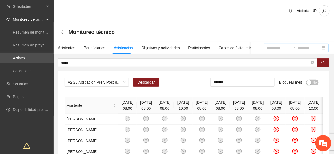
drag, startPoint x: 237, startPoint y: 82, endPoint x: 268, endPoint y: 91, distance: 32.0
click at [238, 83] on input "*******" at bounding box center [240, 82] width 53 height 6
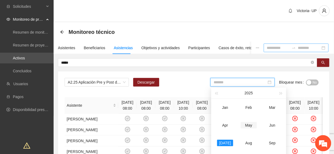
drag, startPoint x: 253, startPoint y: 126, endPoint x: 304, endPoint y: 92, distance: 60.8
click at [253, 126] on div "May" at bounding box center [249, 125] width 16 height 6
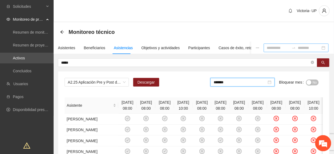
click at [317, 83] on span "No" at bounding box center [315, 82] width 4 height 6
drag, startPoint x: 232, startPoint y: 83, endPoint x: 234, endPoint y: 84, distance: 2.8
click at [232, 82] on input "*******" at bounding box center [241, 82] width 53 height 6
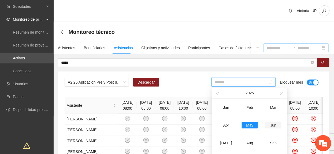
click at [271, 124] on div "Jun" at bounding box center [274, 125] width 16 height 6
type input "*******"
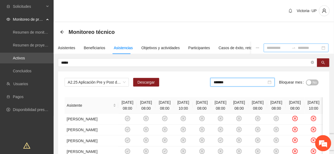
click at [313, 80] on span "No" at bounding box center [315, 82] width 4 height 6
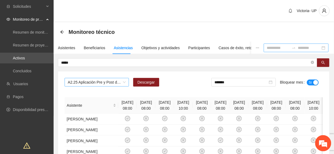
click at [111, 84] on span "A2.25 Aplicación Pre y Post de la Encuesta de Factores Protectores en Español -…" at bounding box center [97, 82] width 58 height 8
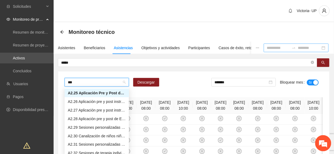
scroll to position [26, 0]
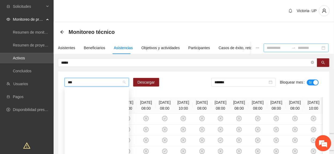
type input "****"
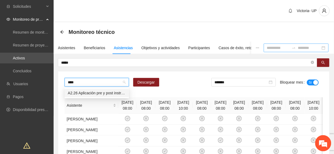
scroll to position [0, 0]
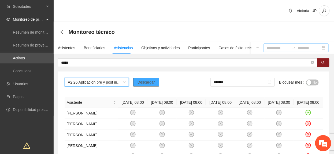
click at [151, 83] on span "Descargar" at bounding box center [146, 82] width 17 height 6
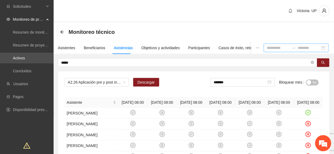
drag, startPoint x: 311, startPoint y: 84, endPoint x: 309, endPoint y: 81, distance: 4.4
click at [311, 84] on div "button" at bounding box center [309, 82] width 5 height 5
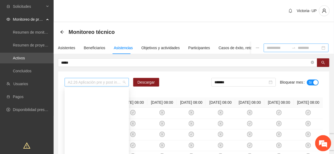
drag, startPoint x: 94, startPoint y: 81, endPoint x: 90, endPoint y: 82, distance: 4.2
click at [91, 81] on span "A2.26 Aplicación pre y post instrumento APGAR - Vistas Cerro Grande" at bounding box center [97, 82] width 58 height 8
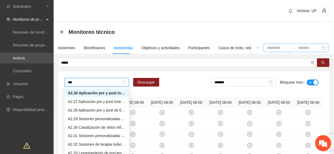
scroll to position [26, 0]
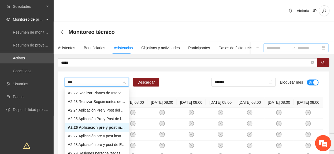
type input "****"
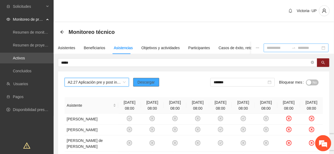
click at [146, 83] on span "Descargar" at bounding box center [146, 82] width 17 height 6
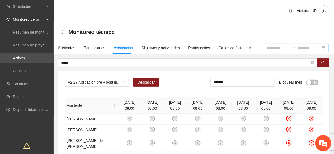
click at [159, 90] on div "A2.27 Aplicación pre y post instrumento EAFA - Vistas Cerro Grande Descargar **…" at bounding box center [194, 84] width 259 height 13
click at [241, 83] on input "*******" at bounding box center [240, 82] width 53 height 6
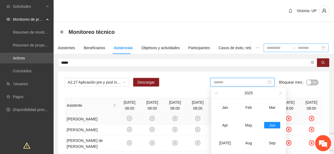
drag, startPoint x: 256, startPoint y: 116, endPoint x: 253, endPoint y: 119, distance: 4.4
click at [254, 118] on td "May" at bounding box center [249, 125] width 24 height 18
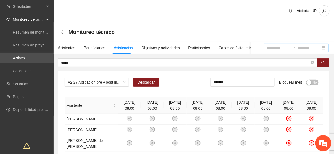
click at [313, 84] on span "No" at bounding box center [315, 82] width 4 height 6
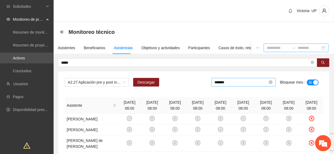
click at [233, 82] on input "*******" at bounding box center [241, 82] width 53 height 6
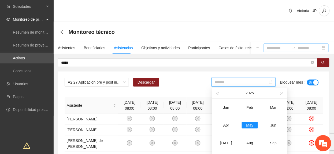
drag, startPoint x: 275, startPoint y: 123, endPoint x: 287, endPoint y: 104, distance: 22.4
click at [275, 123] on div "Jun" at bounding box center [274, 125] width 16 height 6
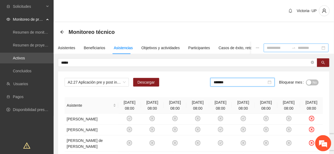
click at [312, 82] on button "No" at bounding box center [313, 82] width 13 height 6
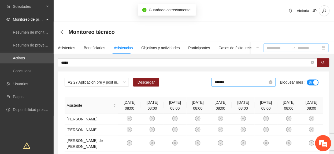
drag, startPoint x: 238, startPoint y: 82, endPoint x: 237, endPoint y: 94, distance: 11.8
click at [238, 82] on input "*******" at bounding box center [241, 82] width 53 height 6
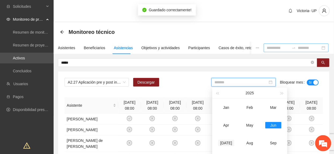
click at [224, 142] on div "Jul" at bounding box center [226, 143] width 16 height 6
type input "*******"
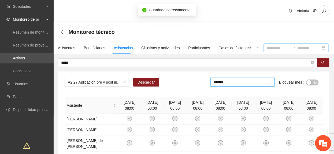
click at [315, 82] on span "No" at bounding box center [315, 82] width 4 height 6
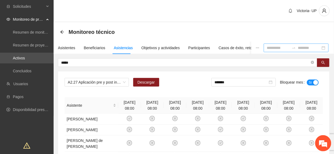
click at [81, 83] on span "A2.27 Aplicación pre y post instrumento EAFA - Vistas Cerro Grande" at bounding box center [97, 82] width 58 height 8
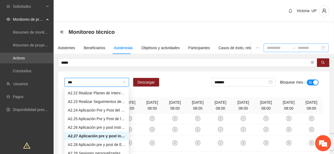
scroll to position [26, 0]
type input "****"
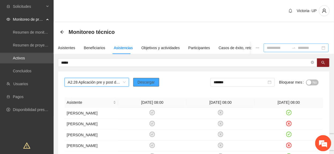
click at [140, 82] on span "Descargar" at bounding box center [146, 82] width 17 height 6
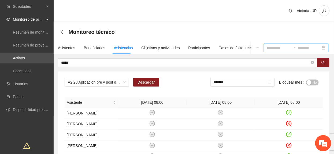
drag, startPoint x: 218, startPoint y: 85, endPoint x: 224, endPoint y: 89, distance: 7.0
click at [218, 85] on input "*******" at bounding box center [240, 82] width 53 height 6
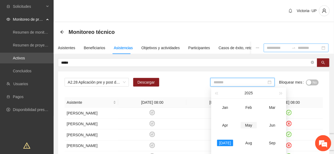
drag, startPoint x: 254, startPoint y: 123, endPoint x: 286, endPoint y: 107, distance: 36.0
click at [254, 123] on div "May" at bounding box center [249, 125] width 16 height 6
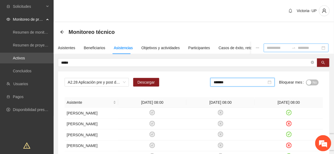
click at [317, 81] on form "******* Bloquear mes No" at bounding box center [267, 84] width 113 height 13
click at [312, 82] on button "No" at bounding box center [313, 82] width 13 height 6
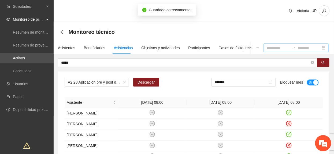
drag, startPoint x: 249, startPoint y: 82, endPoint x: 264, endPoint y: 100, distance: 23.9
click at [249, 82] on input "*******" at bounding box center [241, 82] width 53 height 6
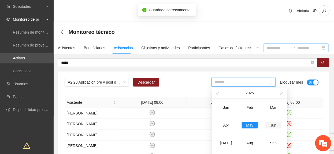
drag, startPoint x: 272, startPoint y: 125, endPoint x: 290, endPoint y: 112, distance: 22.6
click at [272, 124] on div "Jun" at bounding box center [274, 125] width 16 height 6
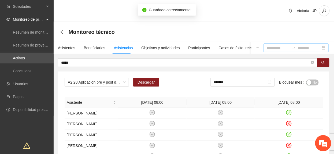
click at [316, 81] on span "No" at bounding box center [315, 82] width 4 height 6
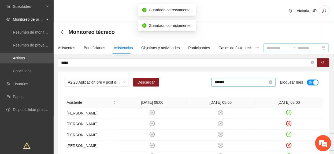
click at [238, 83] on input "*******" at bounding box center [241, 82] width 53 height 6
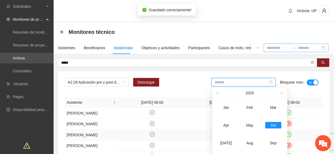
drag, startPoint x: 225, startPoint y: 141, endPoint x: 230, endPoint y: 142, distance: 4.9
click at [226, 141] on div "Jul" at bounding box center [226, 143] width 16 height 6
type input "*******"
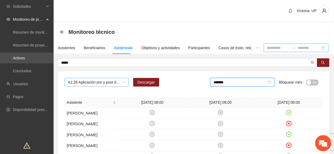
drag, startPoint x: 102, startPoint y: 84, endPoint x: 106, endPoint y: 82, distance: 4.9
click at [103, 84] on span "A2.28 Aplicación pre y post de Escala de Funcionamiento Familiar - Vistas Cerro…" at bounding box center [97, 82] width 58 height 8
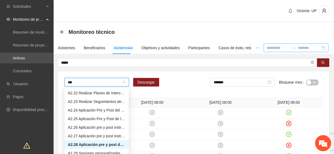
scroll to position [26, 0]
type input "****"
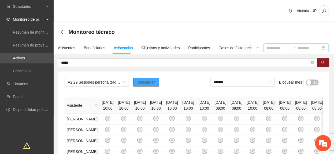
click at [142, 82] on span "Descargar" at bounding box center [146, 82] width 17 height 6
click at [140, 80] on span "Descargar" at bounding box center [146, 82] width 17 height 6
click at [229, 85] on input "*******" at bounding box center [240, 82] width 53 height 6
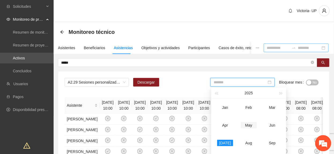
click at [246, 122] on div "May" at bounding box center [249, 125] width 16 height 6
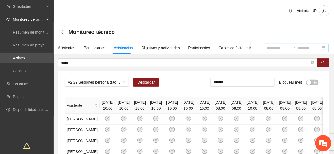
click at [313, 83] on span "No" at bounding box center [315, 82] width 4 height 6
drag, startPoint x: 230, startPoint y: 82, endPoint x: 249, endPoint y: 90, distance: 20.7
click at [231, 82] on input "*******" at bounding box center [241, 82] width 53 height 6
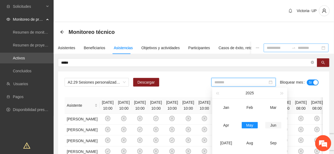
click at [273, 124] on div "Jun" at bounding box center [274, 125] width 16 height 6
type input "*******"
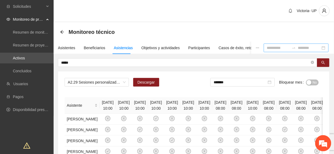
click at [315, 84] on span "No" at bounding box center [315, 82] width 4 height 6
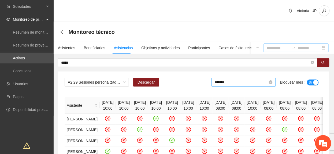
click at [239, 82] on input "*******" at bounding box center [241, 82] width 53 height 6
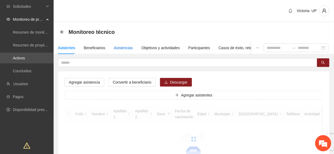
click at [119, 49] on div "Asistencias" at bounding box center [123, 48] width 19 height 6
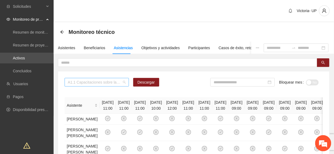
click at [93, 85] on span "A1.1 Capacitaciones sobre la metodología de funcionamiento familiar a promotora…" at bounding box center [97, 82] width 58 height 8
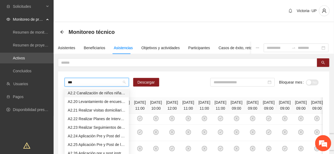
type input "****"
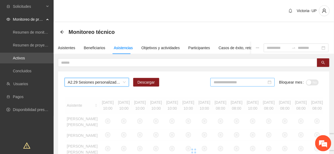
click at [256, 82] on input at bounding box center [240, 82] width 53 height 6
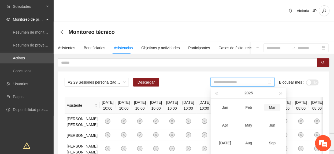
type input "*******"
click at [253, 128] on div "May" at bounding box center [249, 125] width 16 height 6
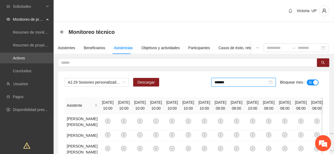
click at [246, 85] on input "*******" at bounding box center [241, 82] width 53 height 6
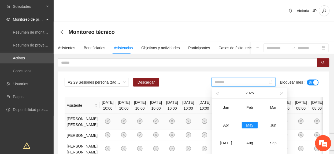
click at [269, 124] on div "Jun" at bounding box center [274, 125] width 16 height 6
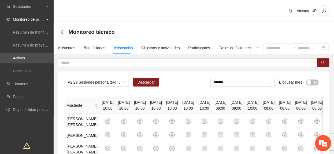
drag, startPoint x: 313, startPoint y: 84, endPoint x: 244, endPoint y: 84, distance: 68.4
click at [313, 84] on span "No" at bounding box center [315, 82] width 4 height 6
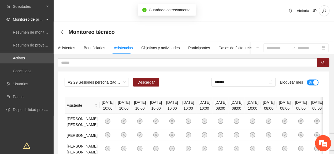
drag, startPoint x: 242, startPoint y: 84, endPoint x: 243, endPoint y: 96, distance: 11.9
click at [242, 84] on input "*******" at bounding box center [241, 82] width 53 height 6
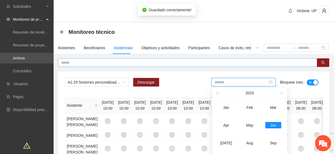
drag, startPoint x: 225, startPoint y: 138, endPoint x: 230, endPoint y: 58, distance: 80.4
click at [225, 138] on td "Jul" at bounding box center [227, 143] width 24 height 18
type input "*******"
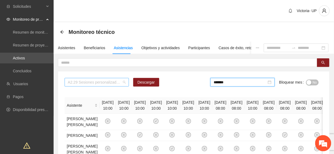
click at [95, 84] on span "A2.29 Sesiones personalizadas sobre la metodología de Funcionamiento Familiar e…" at bounding box center [97, 82] width 58 height 8
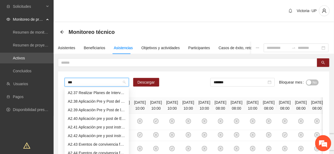
scroll to position [26, 0]
type input "****"
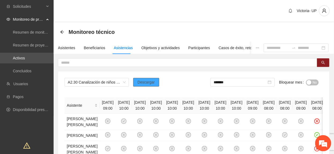
click at [150, 78] on button "Descargar" at bounding box center [146, 82] width 26 height 9
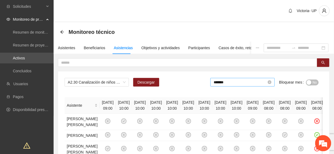
click at [225, 83] on input "*******" at bounding box center [240, 82] width 53 height 6
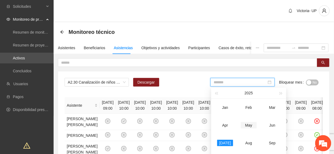
click at [251, 123] on div "May" at bounding box center [249, 125] width 16 height 6
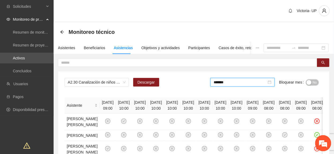
drag, startPoint x: 315, startPoint y: 83, endPoint x: 294, endPoint y: 111, distance: 34.3
click at [316, 84] on span "No" at bounding box center [315, 82] width 4 height 6
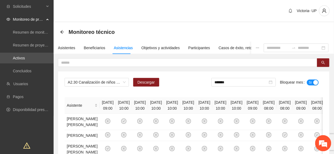
drag, startPoint x: 264, startPoint y: 80, endPoint x: 259, endPoint y: 89, distance: 10.6
click at [263, 82] on input "*******" at bounding box center [241, 82] width 53 height 6
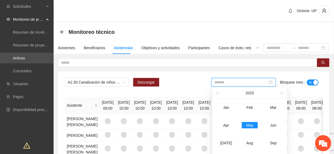
drag, startPoint x: 272, startPoint y: 125, endPoint x: 302, endPoint y: 97, distance: 40.8
click at [275, 125] on div "Jun" at bounding box center [274, 125] width 16 height 6
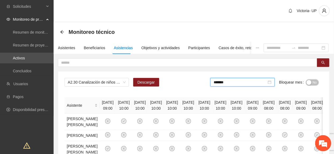
drag, startPoint x: 312, startPoint y: 83, endPoint x: 292, endPoint y: 83, distance: 19.3
click at [312, 83] on button "No" at bounding box center [313, 82] width 13 height 6
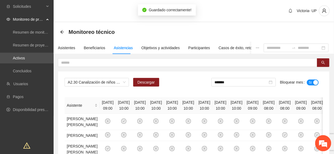
click at [237, 89] on body "Solicitudes Monitoreo de proyectos Resumen de monitoreo Resumen de proyectos ap…" at bounding box center [167, 77] width 334 height 154
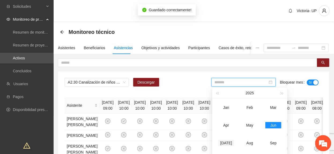
click at [225, 140] on div "Jul" at bounding box center [226, 143] width 16 height 6
type input "*******"
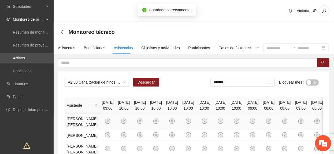
drag, startPoint x: 316, startPoint y: 82, endPoint x: 302, endPoint y: 130, distance: 50.0
click at [315, 83] on span "No" at bounding box center [315, 82] width 4 height 6
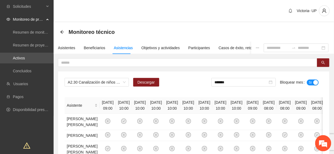
drag, startPoint x: 107, startPoint y: 81, endPoint x: 99, endPoint y: 89, distance: 11.4
click at [99, 89] on div "A2.30 Canalización de niños niñas y adolescentes de Riberas de Sacramento a ins…" at bounding box center [194, 84] width 259 height 13
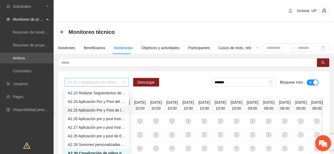
click at [114, 85] on span "A2.30 Canalización de niños niñas y adolescentes de Riberas de Sacramento a ins…" at bounding box center [97, 82] width 58 height 8
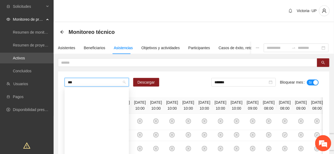
scroll to position [9, 0]
type input "****"
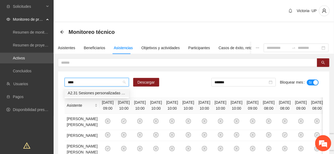
scroll to position [0, 0]
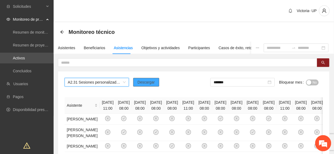
click at [147, 84] on span "Descargar" at bounding box center [146, 82] width 17 height 6
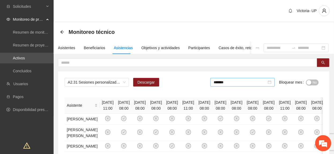
click at [253, 78] on div "*******" at bounding box center [243, 82] width 64 height 9
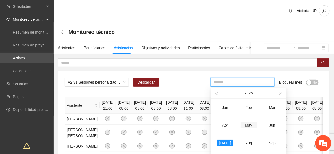
click at [256, 125] on div "May" at bounding box center [249, 125] width 16 height 6
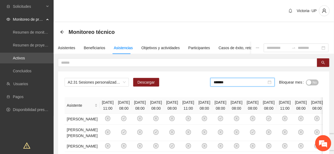
click at [316, 82] on span "No" at bounding box center [315, 82] width 4 height 6
click at [236, 84] on input "*******" at bounding box center [241, 82] width 53 height 6
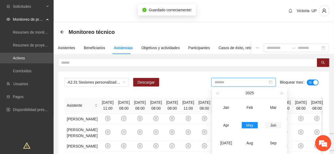
click at [274, 128] on div "Jun" at bounding box center [274, 125] width 16 height 6
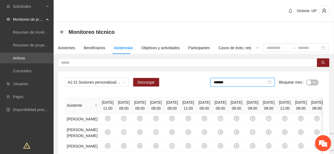
drag, startPoint x: 234, startPoint y: 84, endPoint x: 243, endPoint y: 103, distance: 21.4
click at [234, 83] on input "*******" at bounding box center [240, 82] width 53 height 6
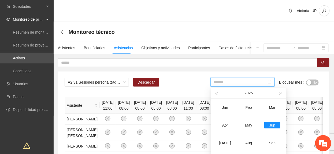
drag, startPoint x: 223, startPoint y: 142, endPoint x: 267, endPoint y: 111, distance: 54.5
click at [223, 143] on div "Jul" at bounding box center [225, 143] width 16 height 6
type input "*******"
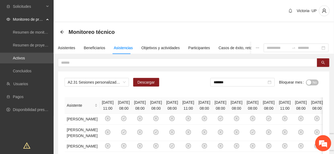
click at [314, 82] on span "No" at bounding box center [315, 82] width 4 height 6
click at [87, 84] on span "A2.31 Sesiones personalizadas sobre fortalecimiento de factores de protección d…" at bounding box center [97, 82] width 58 height 8
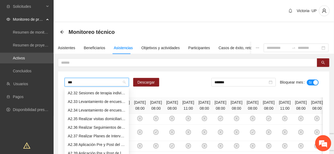
scroll to position [17, 0]
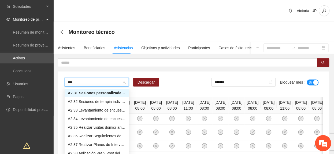
type input "****"
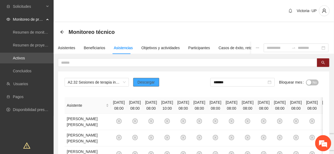
click at [146, 82] on span "Descargar" at bounding box center [146, 82] width 17 height 6
click at [127, 28] on div "Monitoreo técnico" at bounding box center [194, 32] width 268 height 11
click at [154, 48] on div "Objetivos y actividades" at bounding box center [161, 48] width 38 height 6
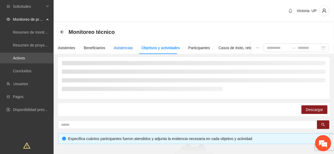
drag, startPoint x: 121, startPoint y: 48, endPoint x: 124, endPoint y: 40, distance: 8.4
click at [121, 48] on div "Asistencias" at bounding box center [123, 48] width 19 height 6
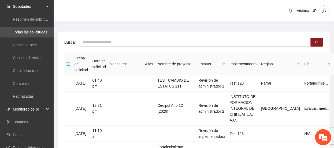
drag, startPoint x: 16, startPoint y: 108, endPoint x: 18, endPoint y: 111, distance: 3.8
click at [16, 109] on span "Monitoreo de proyectos" at bounding box center [29, 109] width 32 height 11
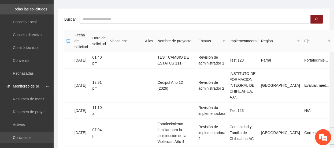
scroll to position [36, 0]
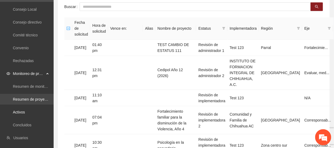
drag, startPoint x: 21, startPoint y: 112, endPoint x: 39, endPoint y: 99, distance: 21.9
click at [21, 112] on link "Activos" at bounding box center [19, 112] width 12 height 4
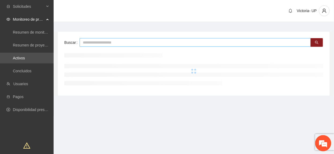
click at [110, 39] on input "text" at bounding box center [196, 42] width 232 height 9
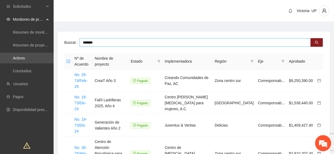
type input "*******"
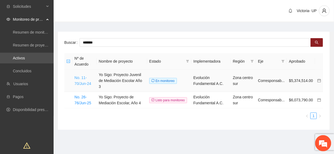
click at [84, 79] on link "No. 11-70/Jun-24" at bounding box center [83, 80] width 17 height 10
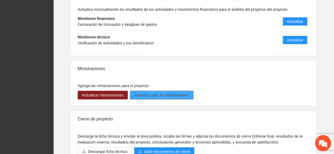
scroll to position [575, 0]
